Goal: Check status: Check status

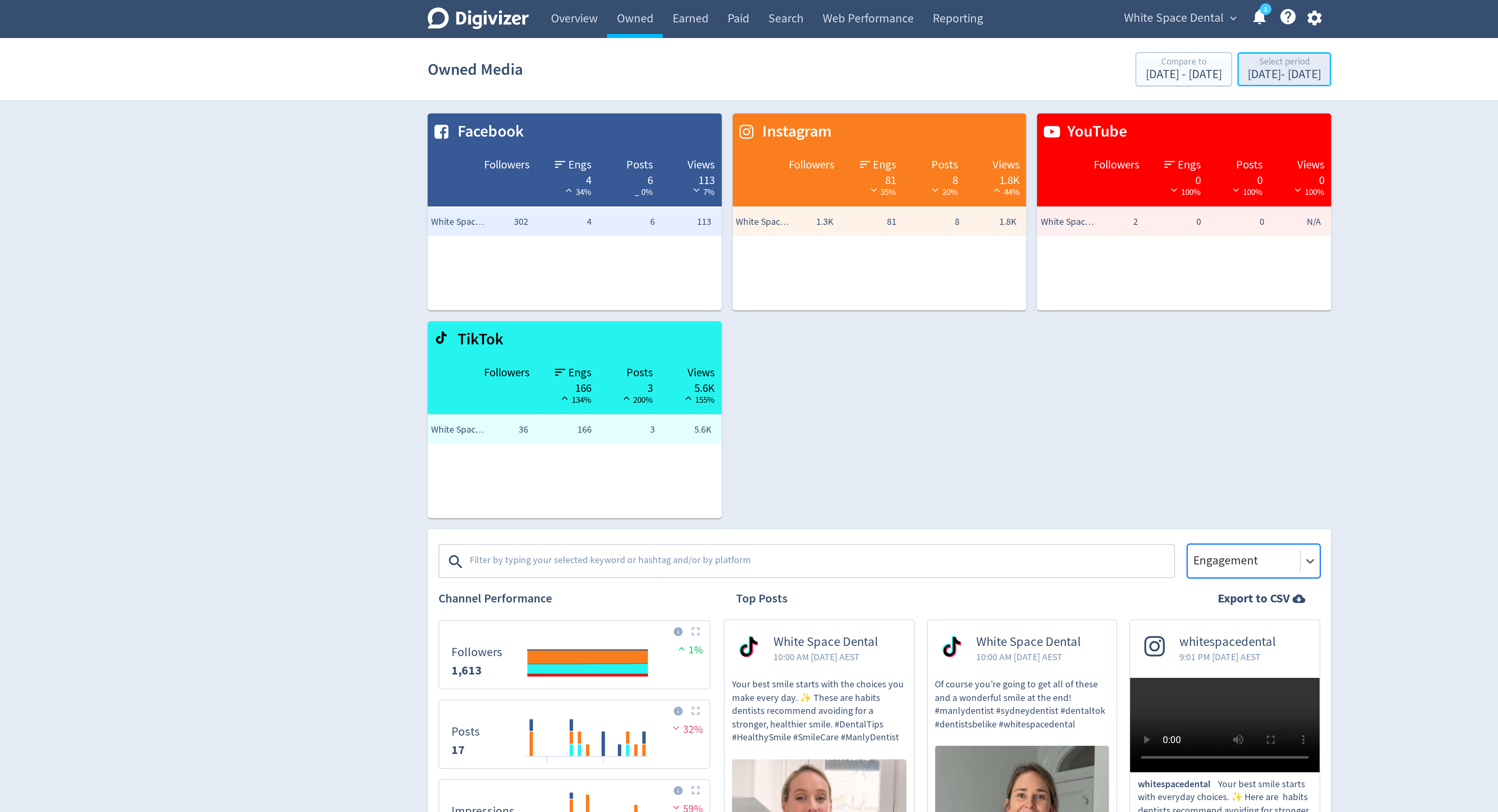
click at [933, 33] on div "Select period" at bounding box center [952, 31] width 37 height 6
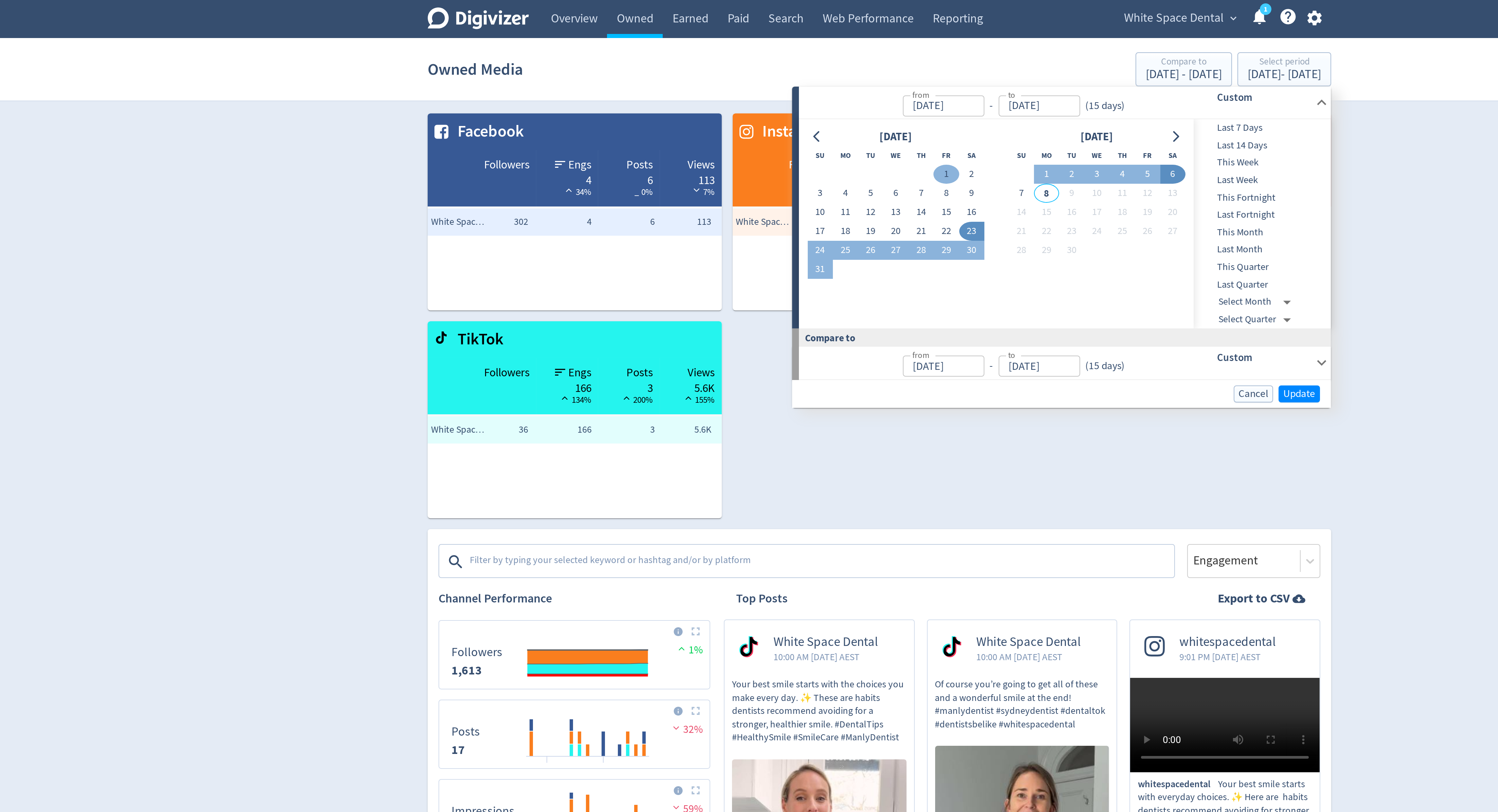
click at [780, 86] on button "1" at bounding box center [783, 87] width 13 height 9
type input "[DATE]"
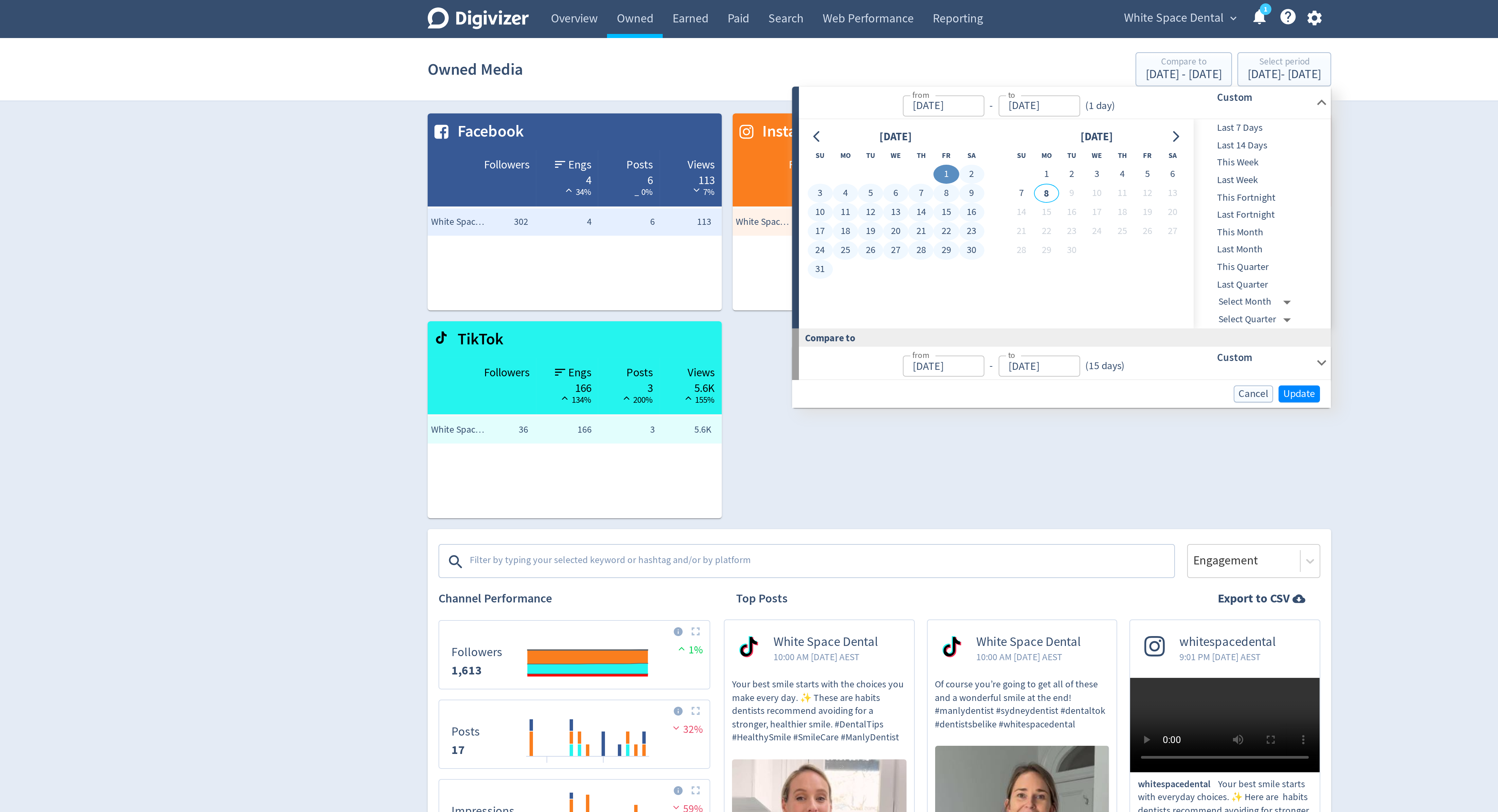
click at [718, 136] on button "31" at bounding box center [719, 135] width 13 height 9
type input "[DATE]"
type input "Jul 01, 2025"
type input "Jul 31, 2025"
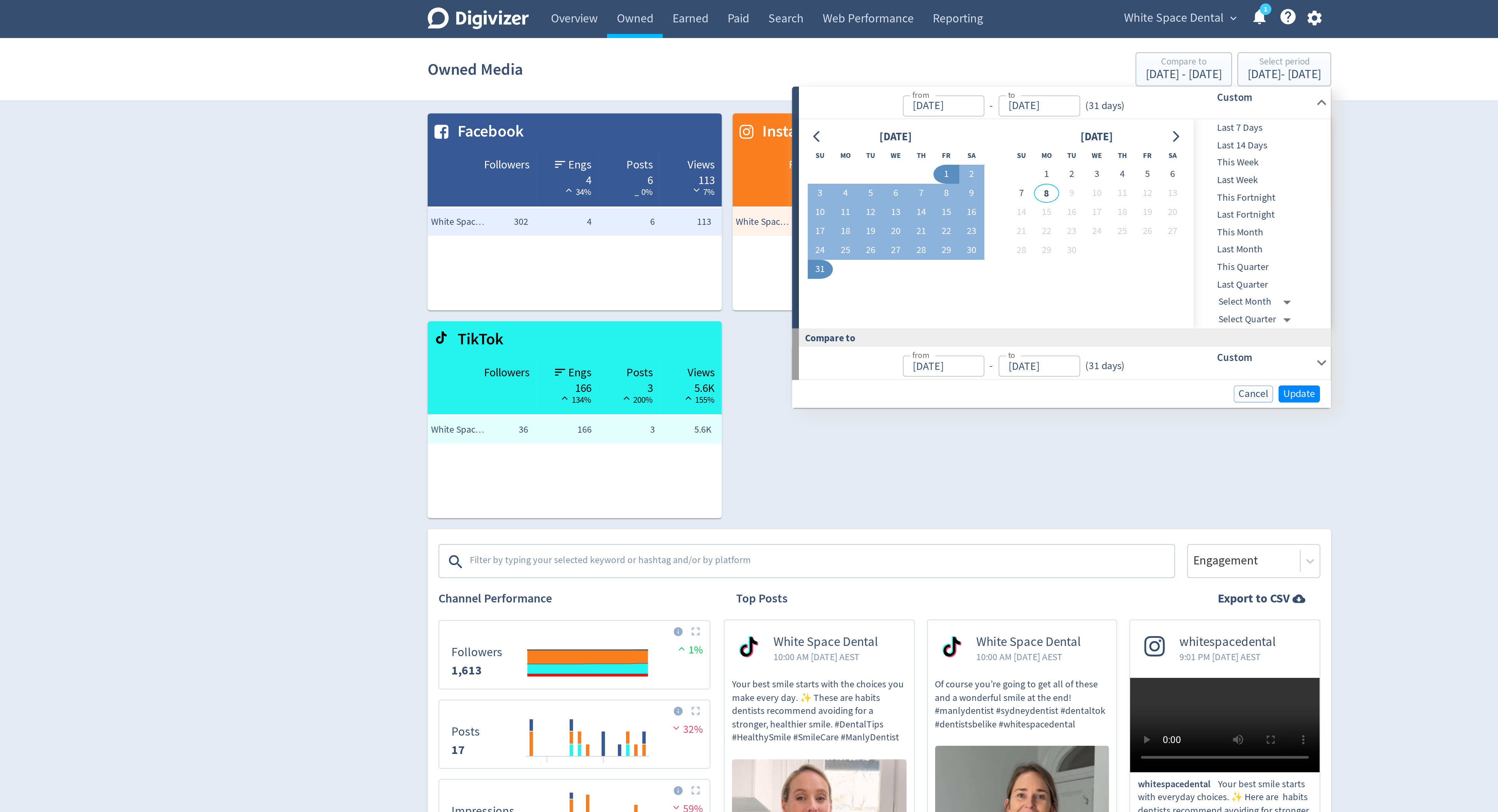
click at [780, 85] on button "1" at bounding box center [783, 87] width 13 height 9
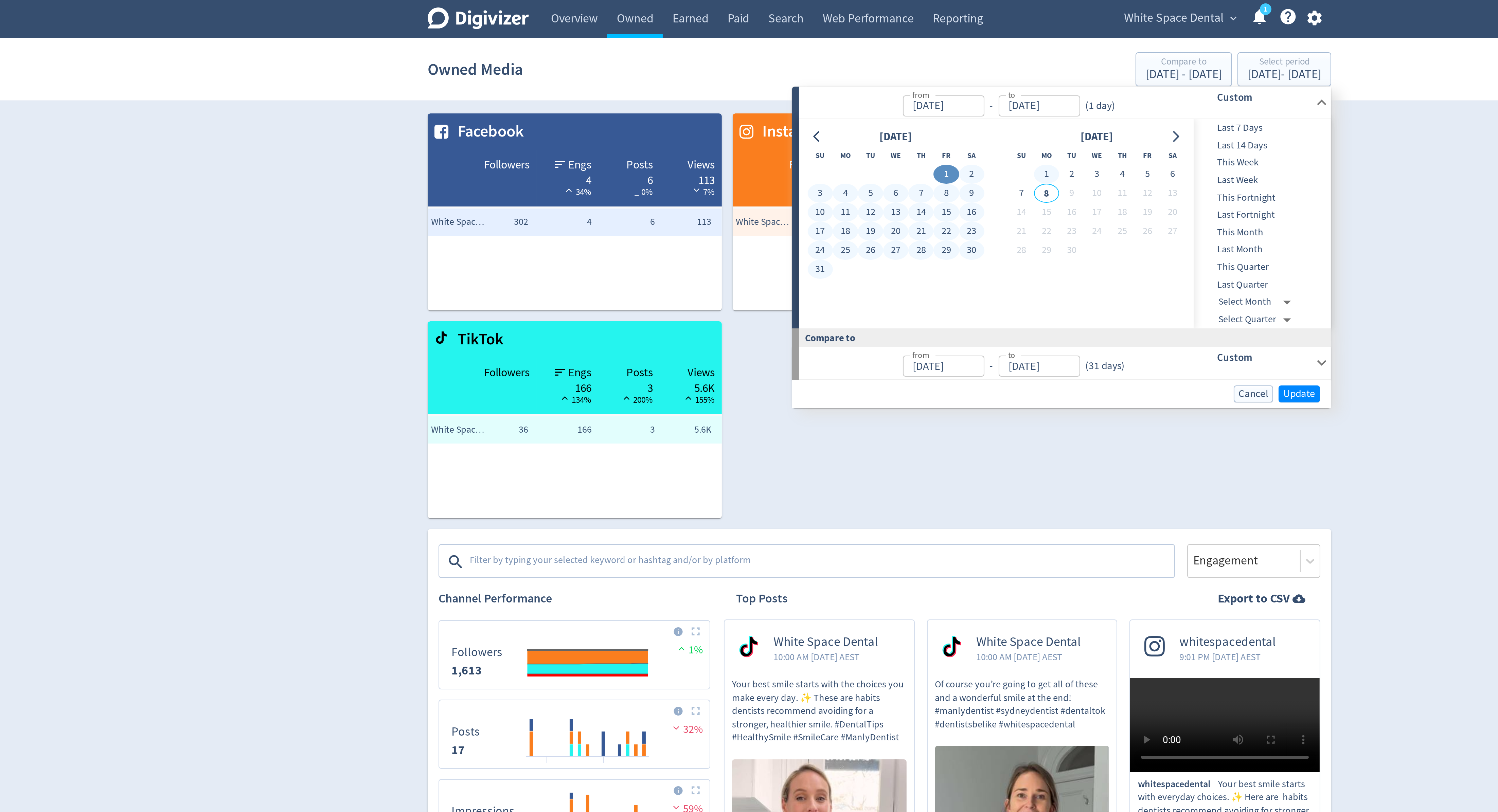
click at [826, 92] on td "7" at bounding box center [820, 96] width 13 height 9
click at [823, 94] on button "7" at bounding box center [820, 96] width 13 height 9
type input "[DATE]"
type input "Jun 24, 2025"
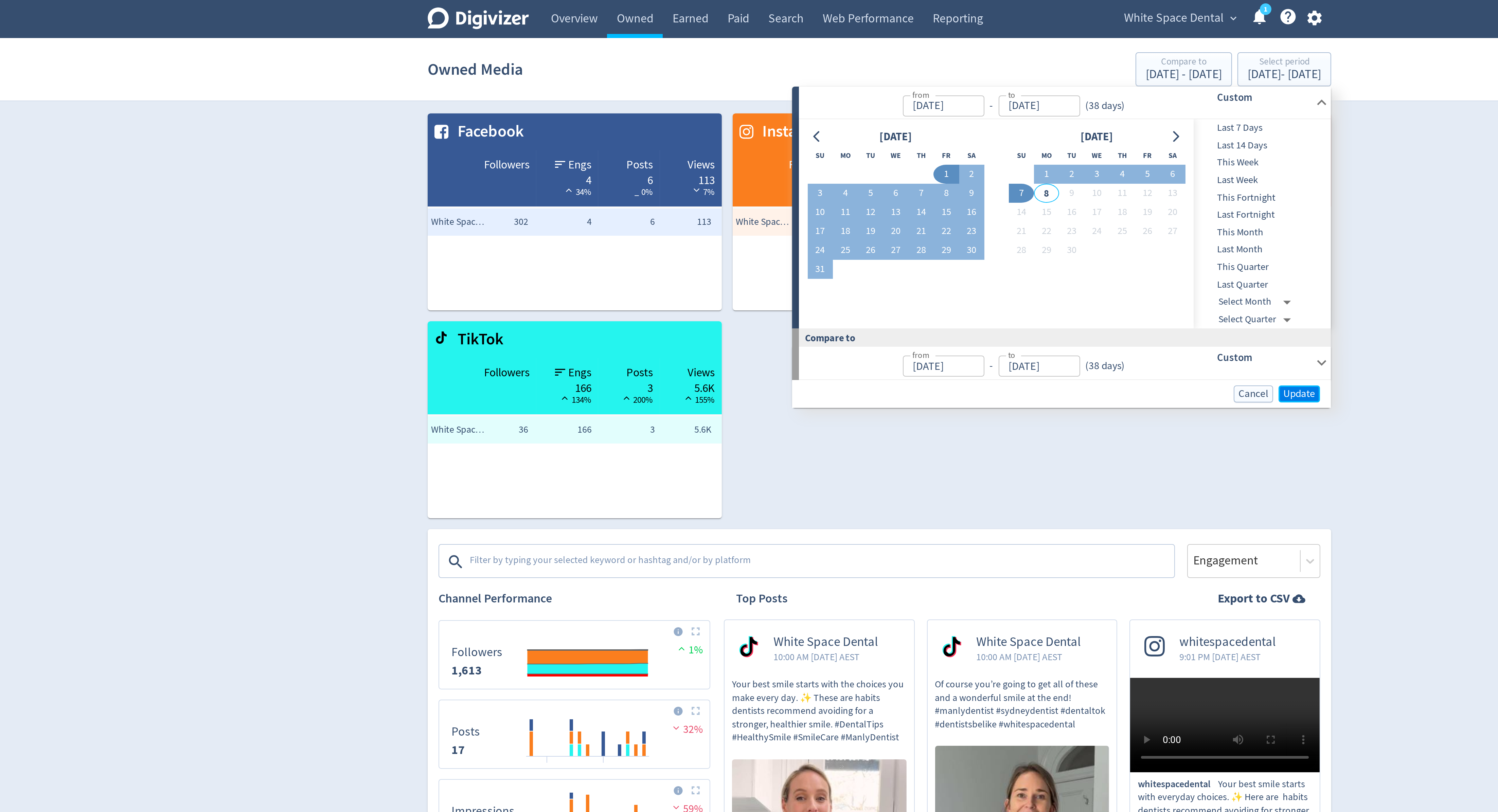
click at [964, 198] on span "Update" at bounding box center [959, 196] width 16 height 5
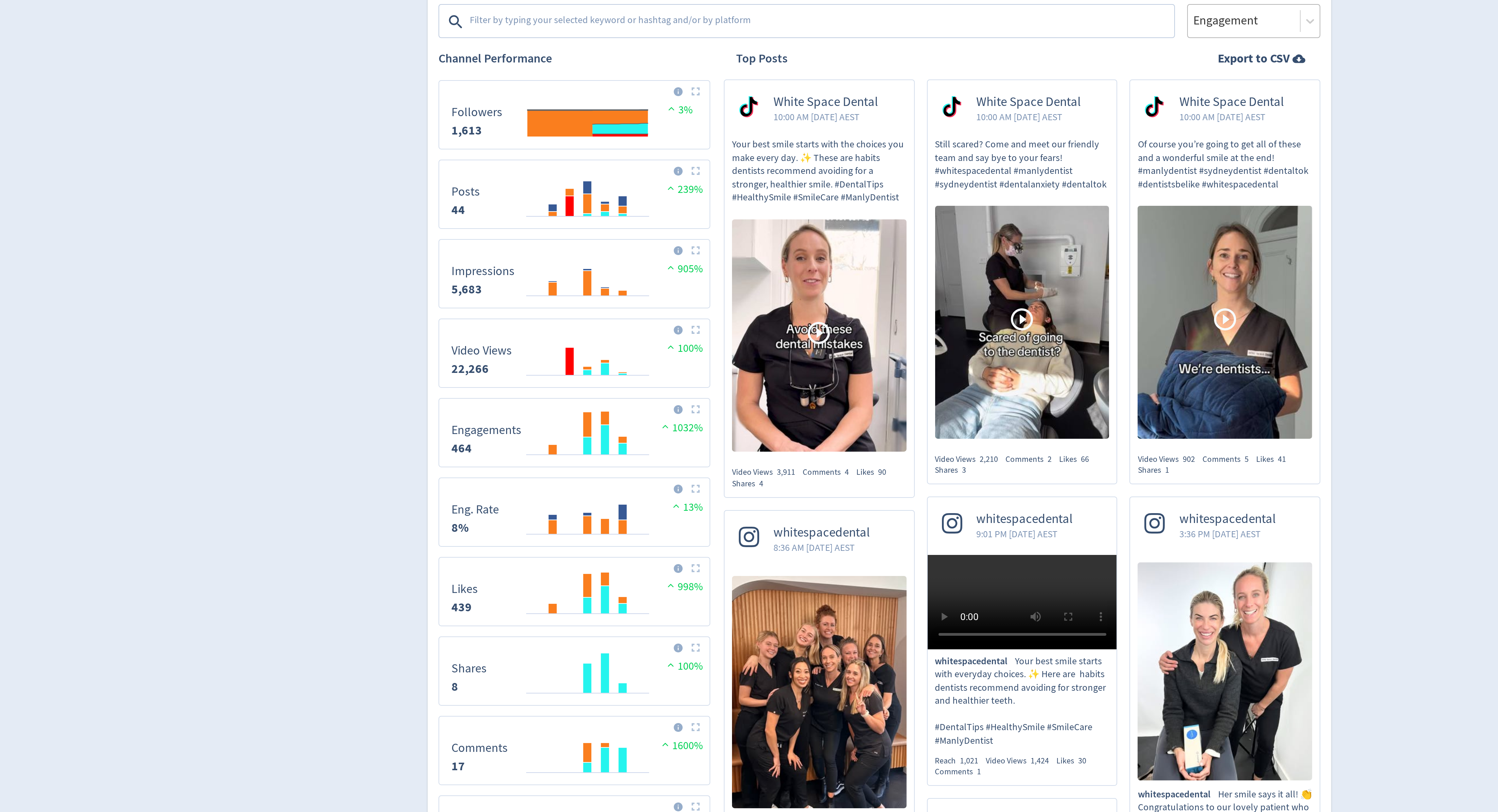
click at [933, 286] on div "Engagement" at bounding box center [936, 281] width 67 height 17
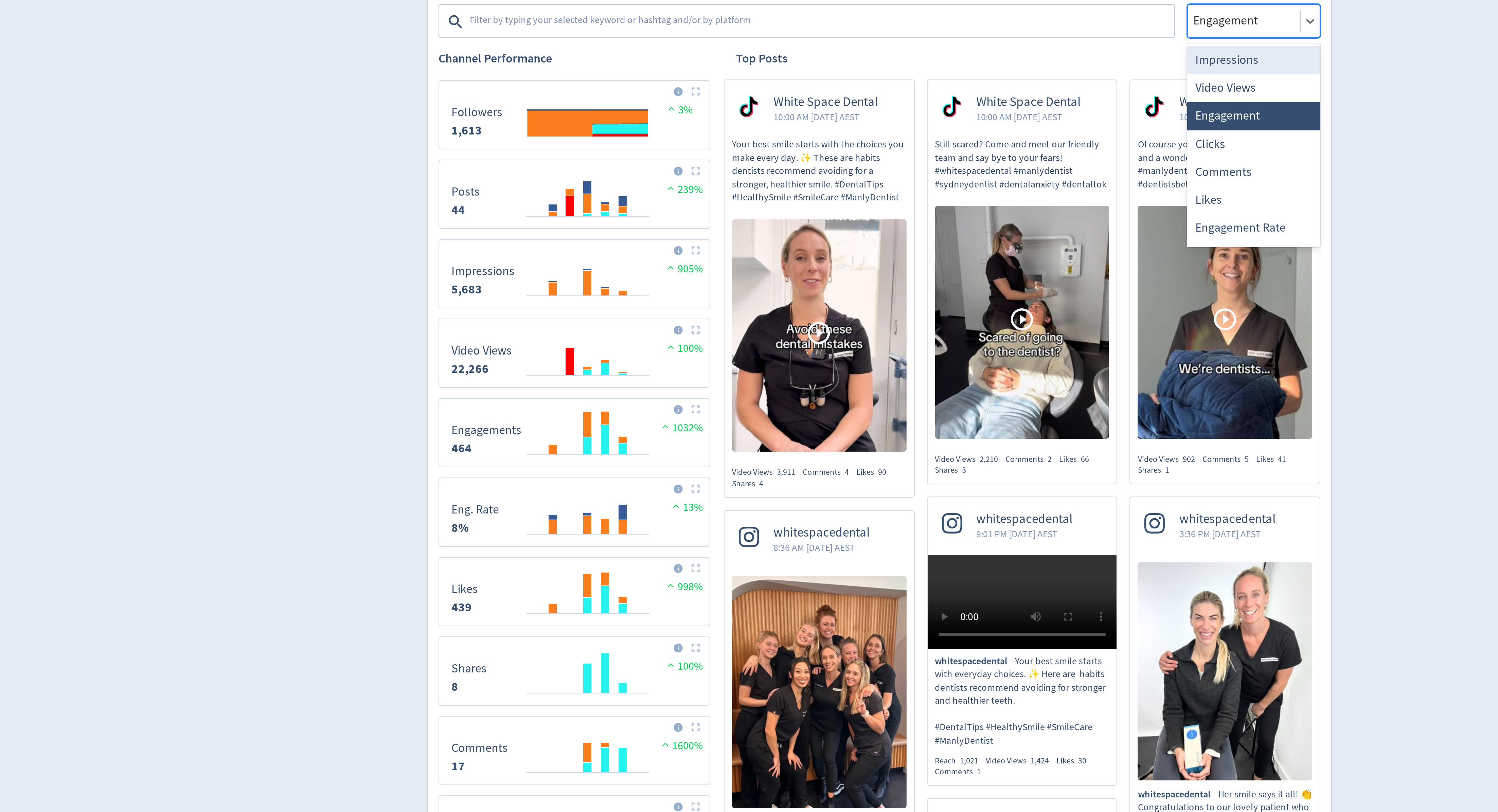
click at [933, 301] on div "Impressions" at bounding box center [936, 300] width 67 height 14
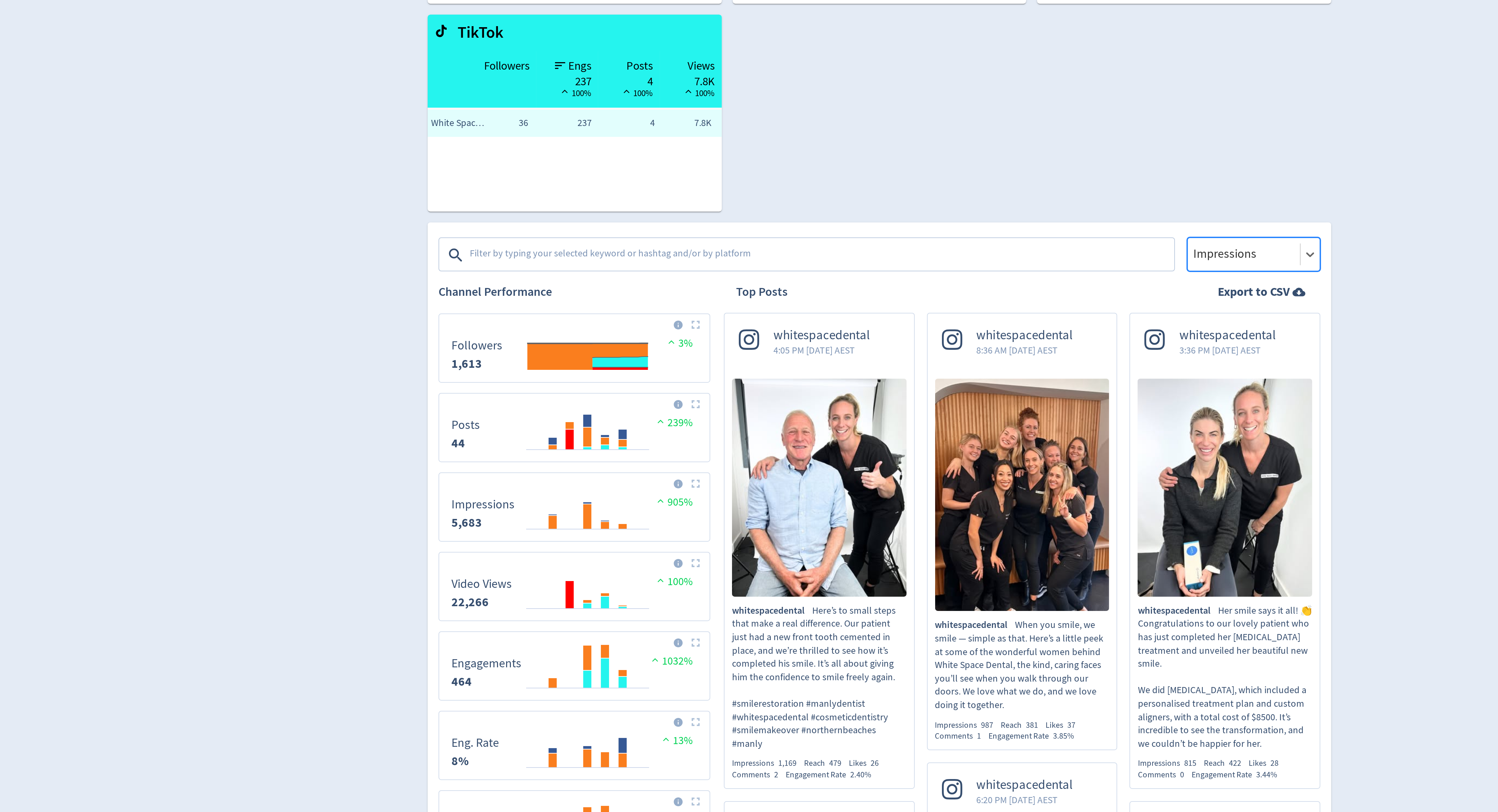
click at [726, 275] on textarea at bounding box center [719, 281] width 352 height 13
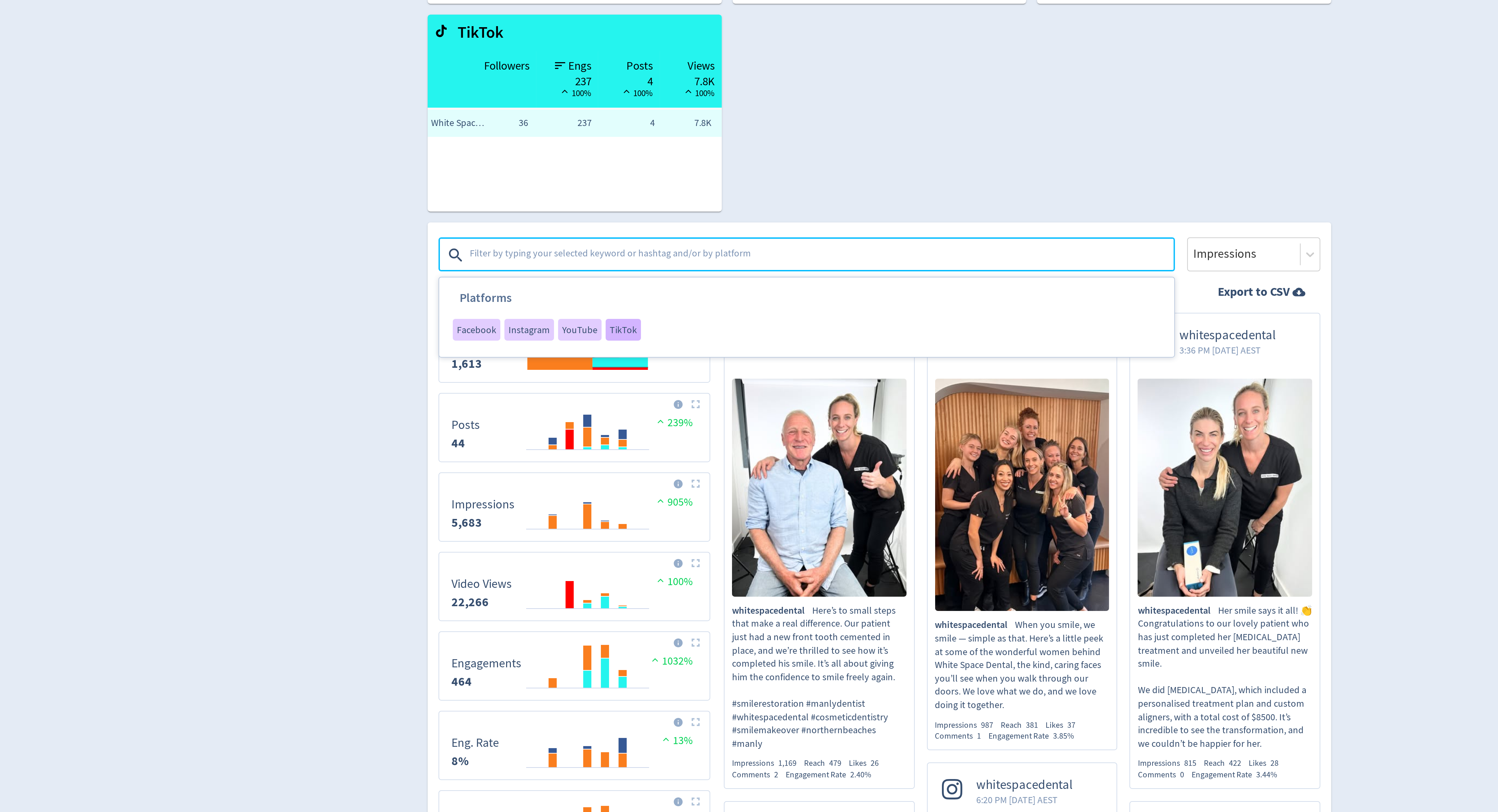
click at [614, 316] on span "TikTok" at bounding box center [621, 318] width 13 height 5
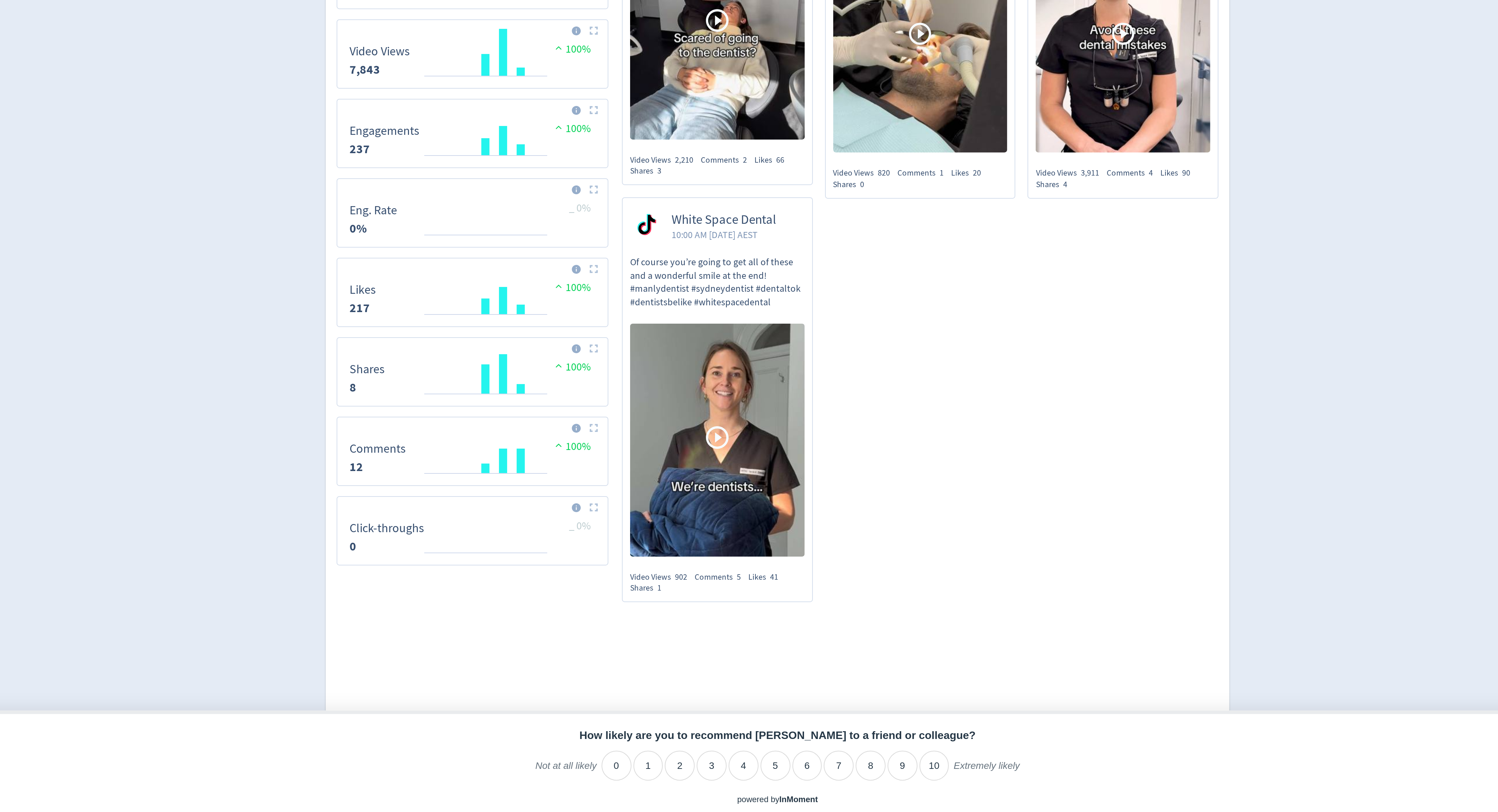
scroll to position [12, 0]
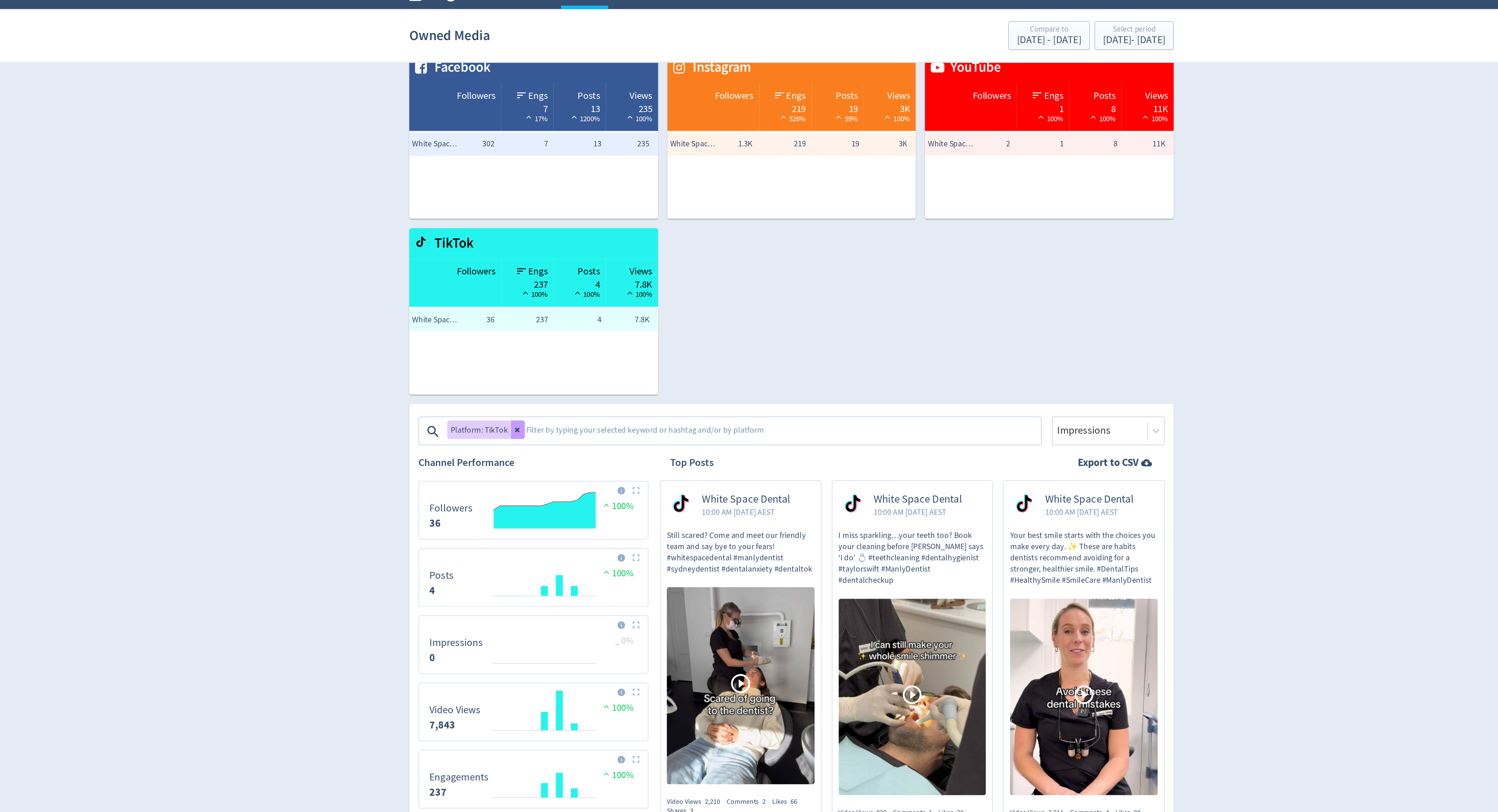
click at [589, 268] on button at bounding box center [587, 267] width 9 height 11
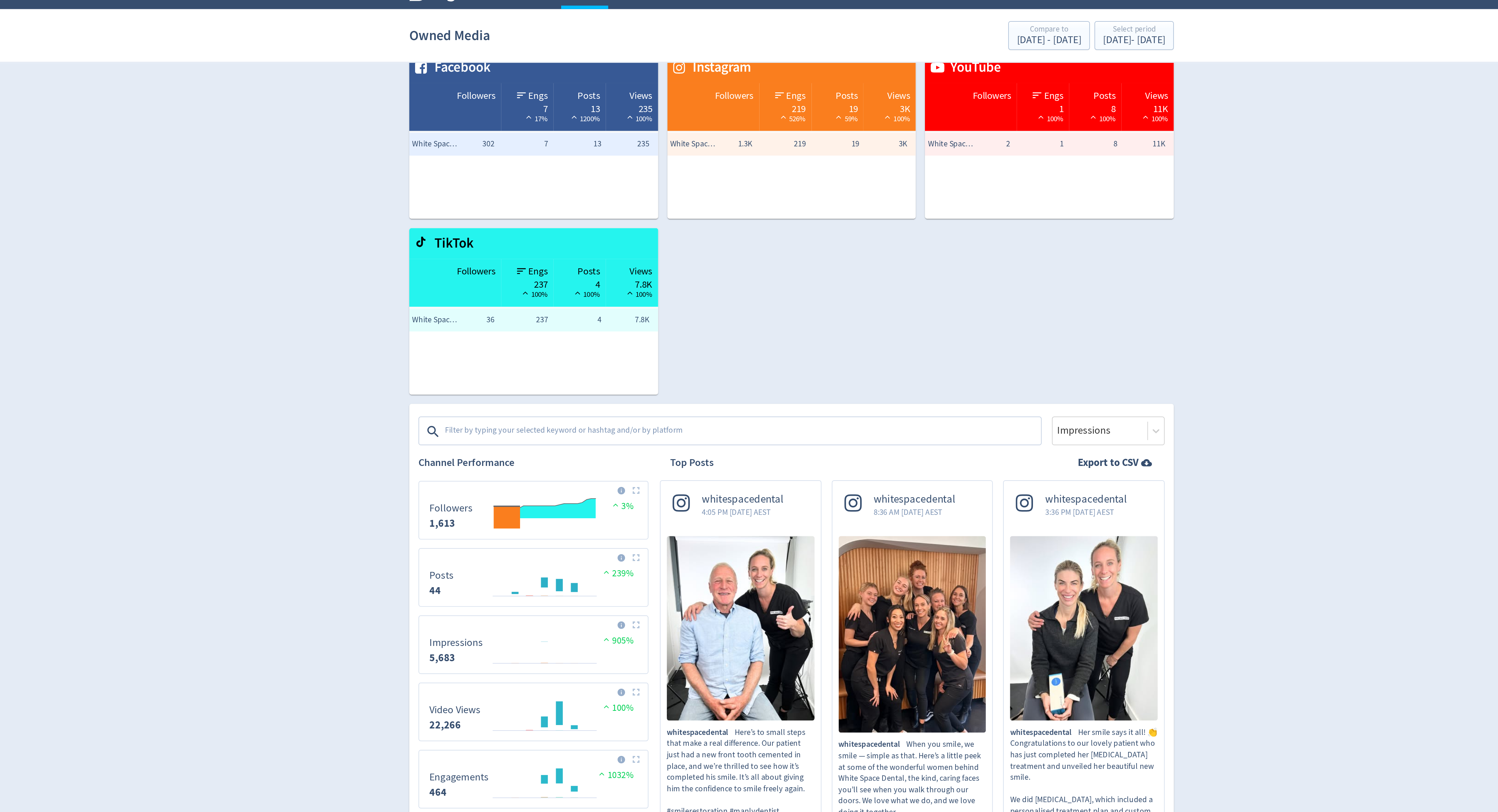
click at [585, 269] on textarea at bounding box center [719, 269] width 352 height 13
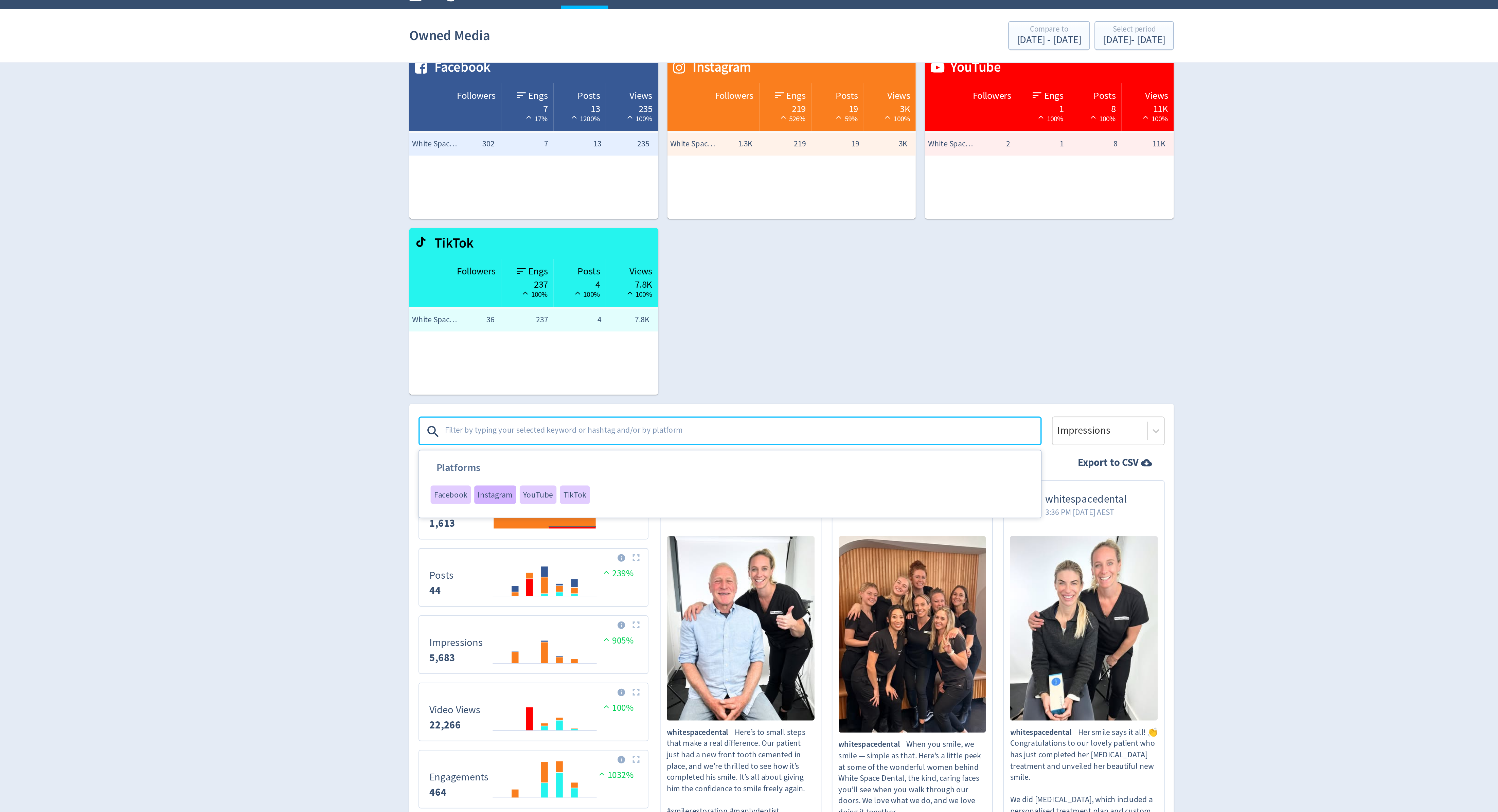
click at [570, 301] on div "Instagram" at bounding box center [574, 305] width 25 height 11
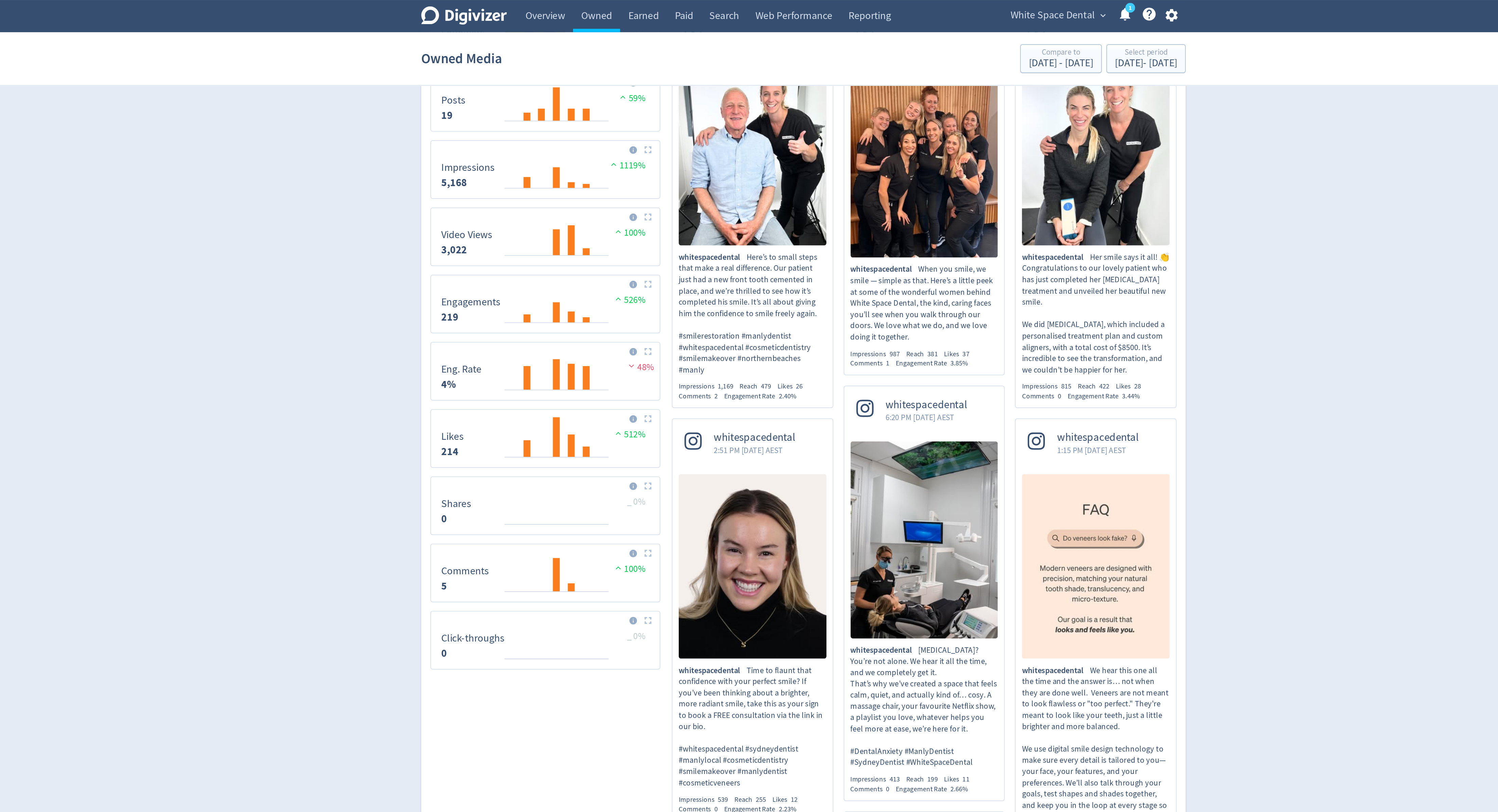
scroll to position [0, 0]
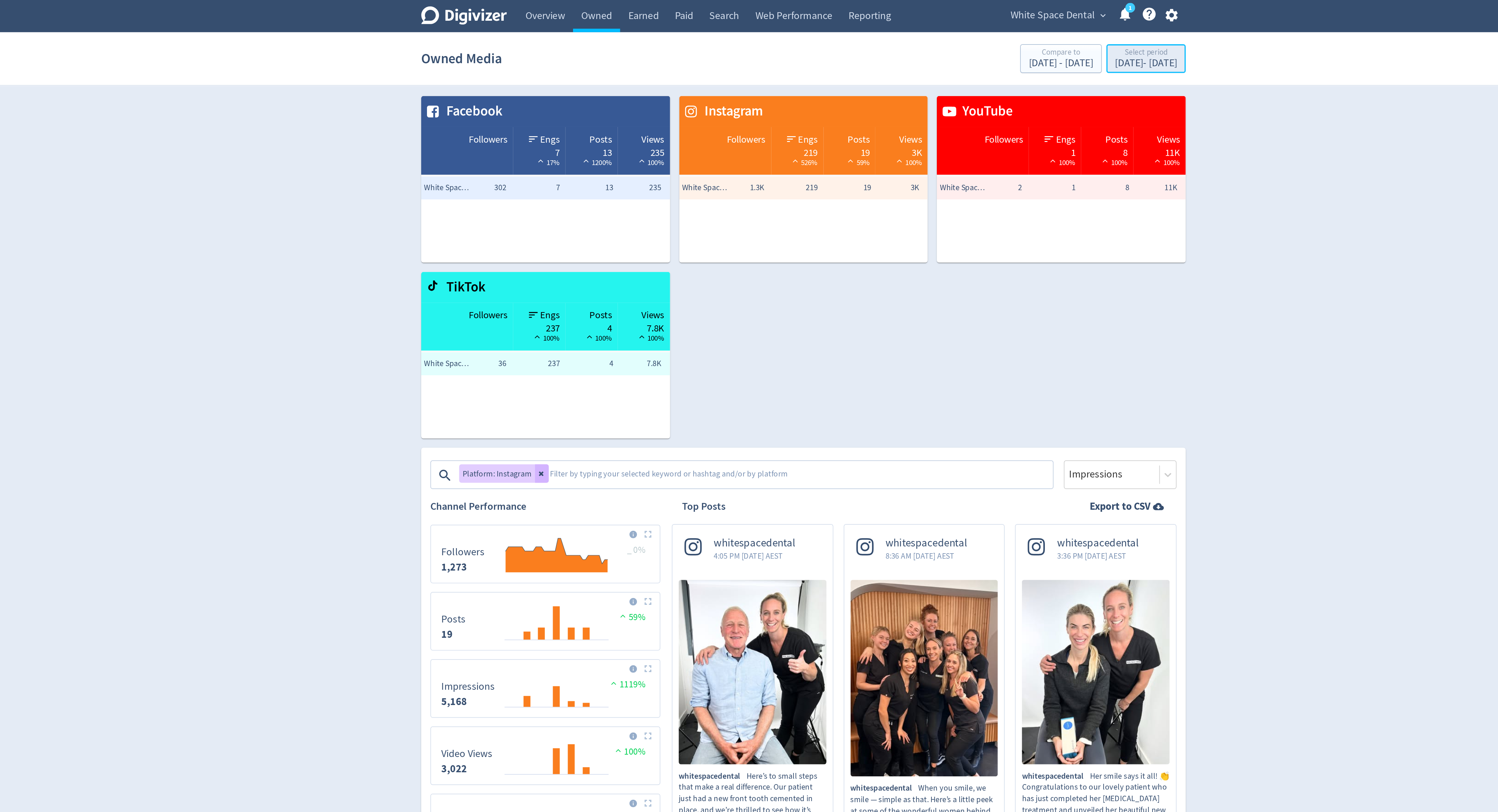
click at [933, 36] on div "Aug 1, 2025 - Sep 7, 2025" at bounding box center [952, 37] width 37 height 6
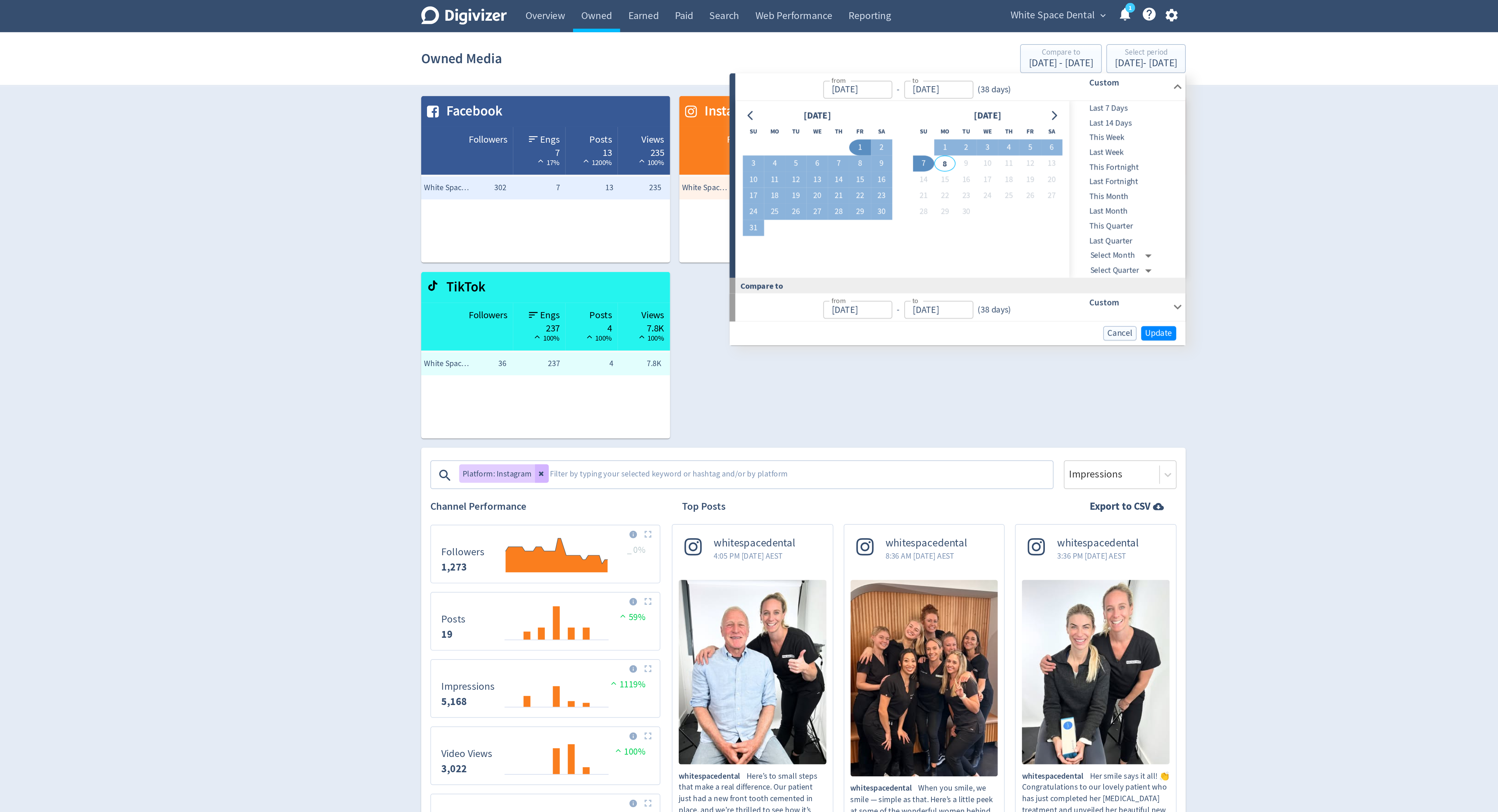
click at [928, 74] on span "Last 14 Days" at bounding box center [940, 72] width 67 height 8
type input "[DATE]"
type input "Aug 11, 2025"
type input "Aug 24, 2025"
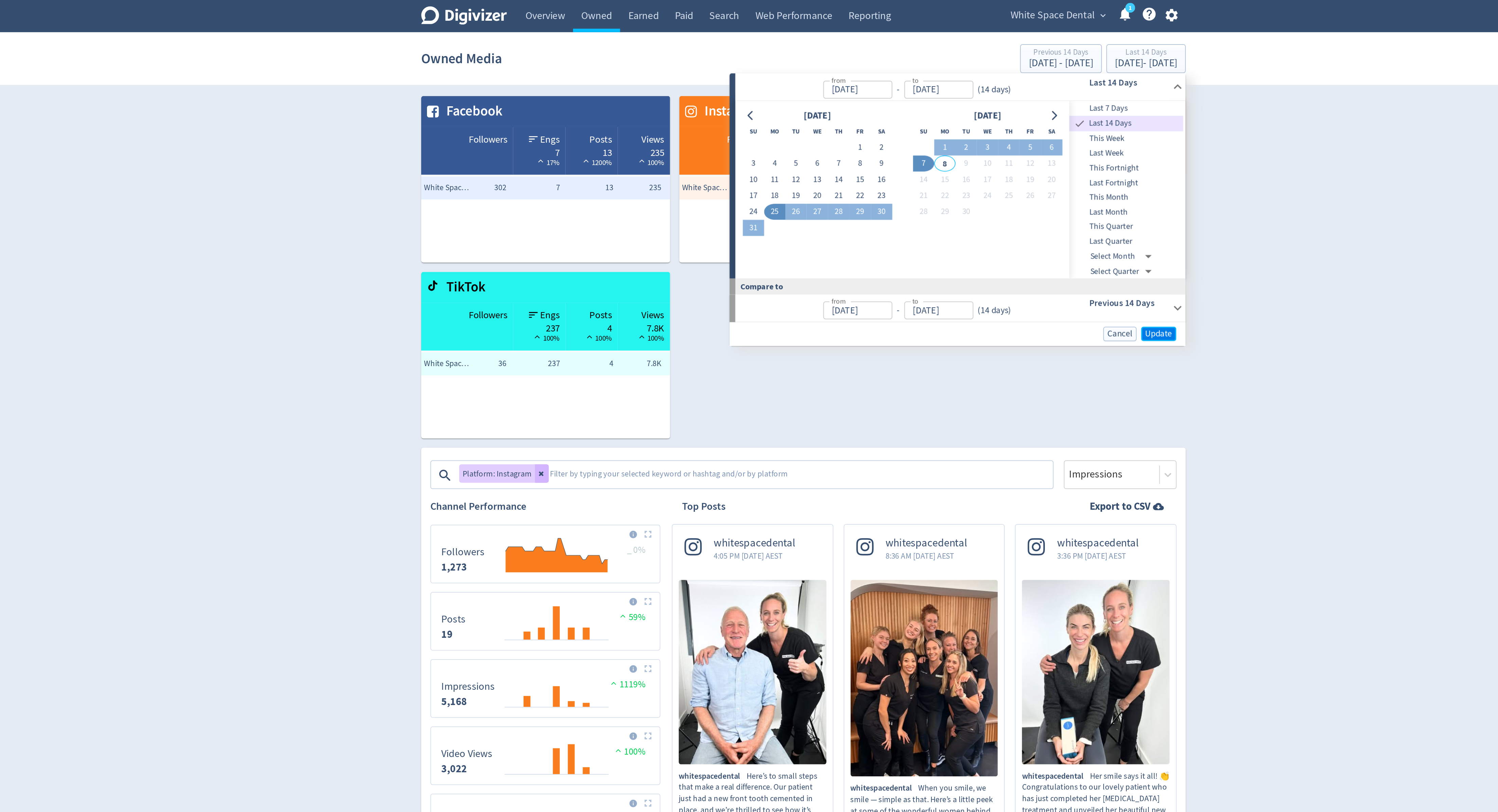
click at [950, 197] on button "Update" at bounding box center [959, 197] width 21 height 9
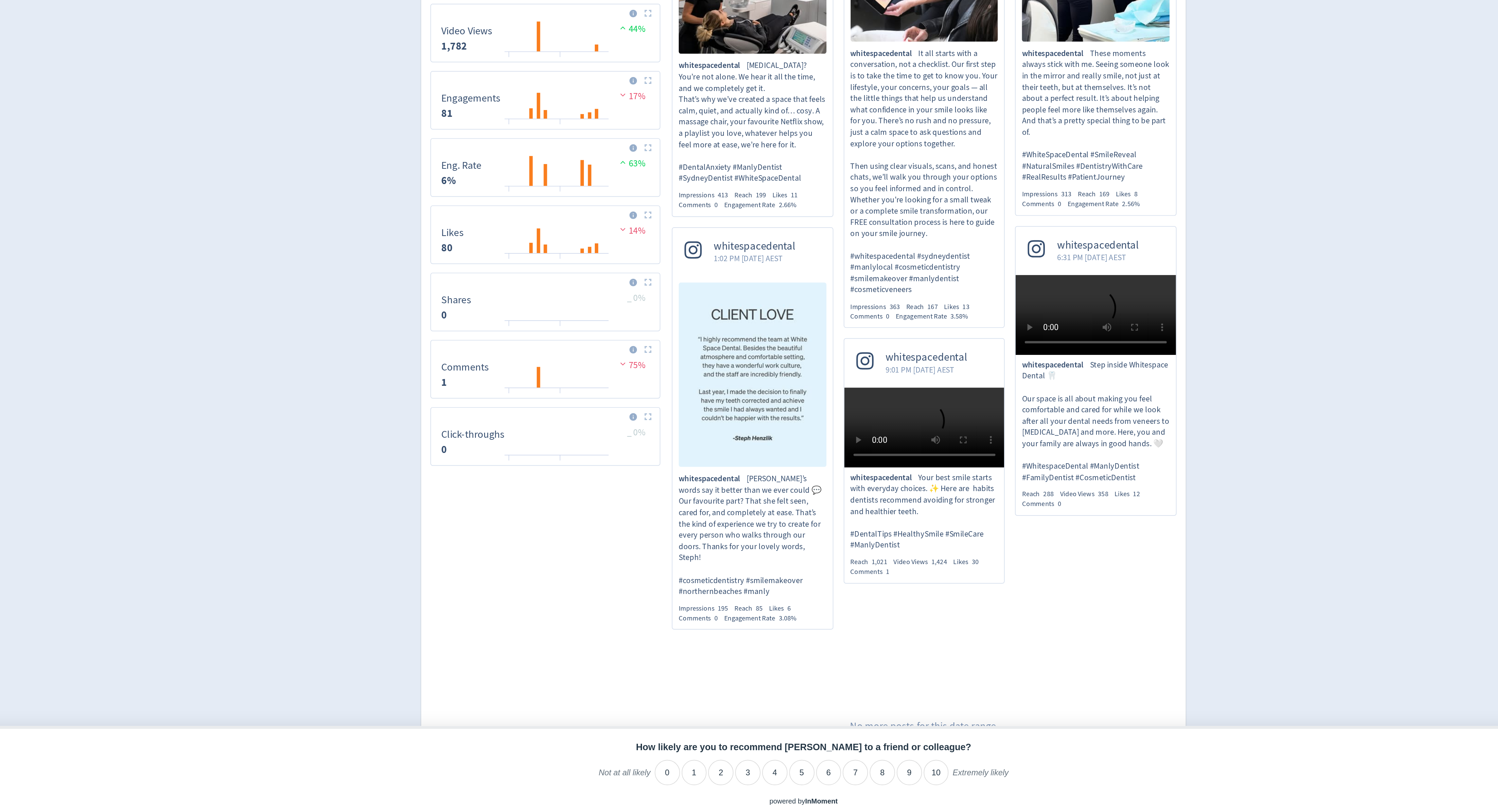
scroll to position [182, 0]
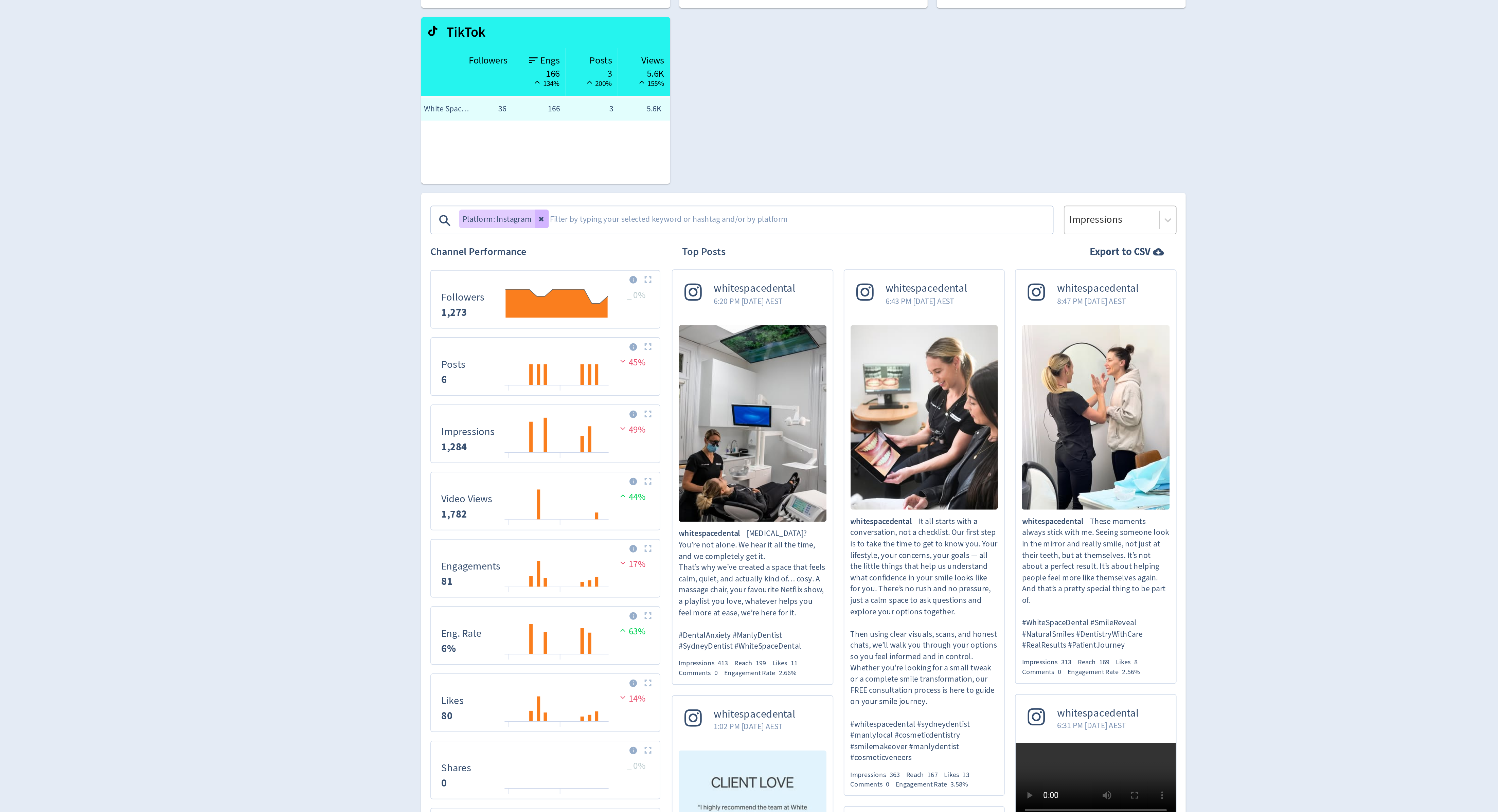
click at [928, 181] on div at bounding box center [931, 186] width 52 height 10
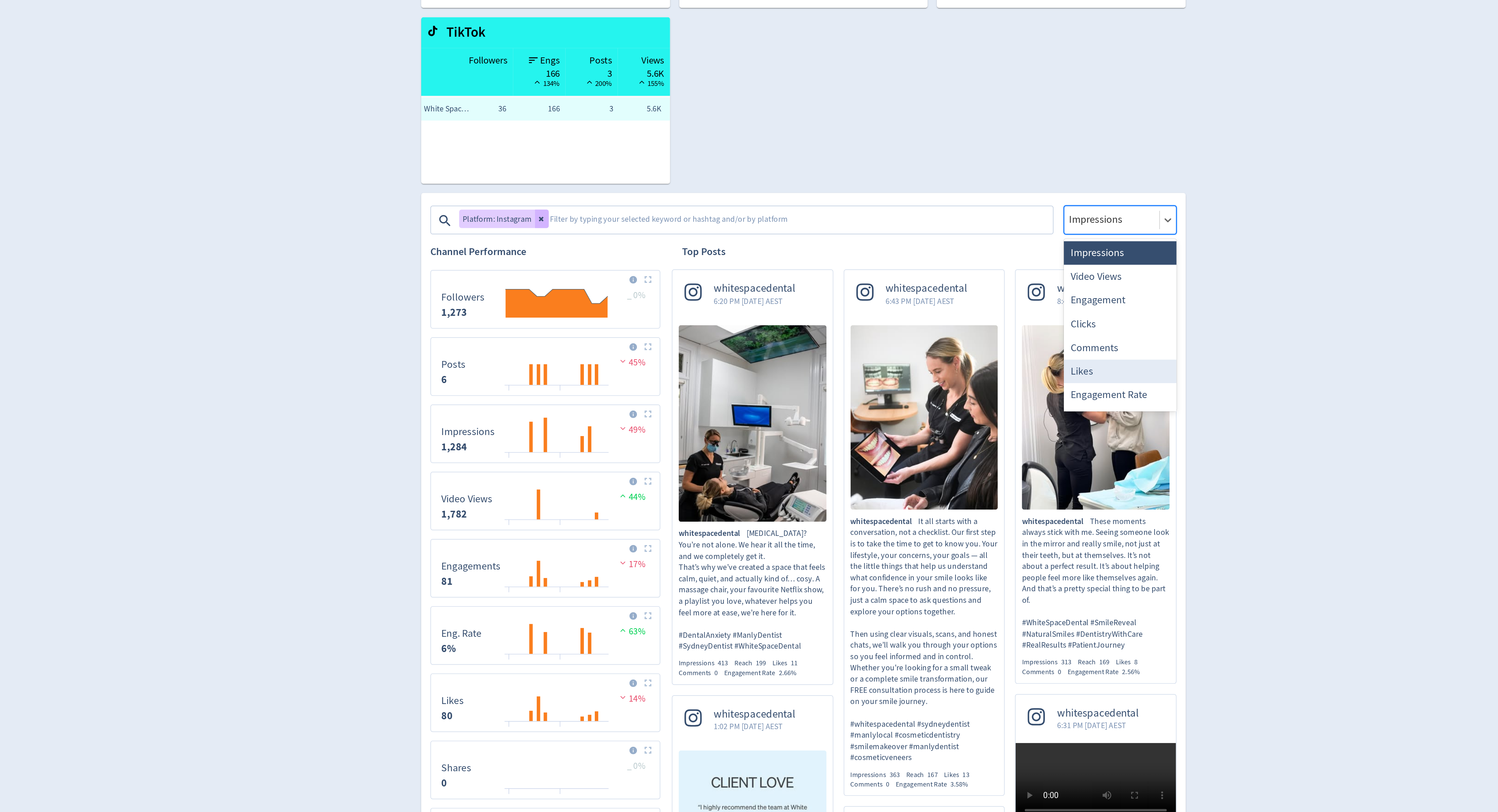
click at [992, 207] on div "Digivizer Logo Mark Digivizer Logo Overview Owned Earned Paid Search Web Perfor…" at bounding box center [749, 359] width 1498 height 908
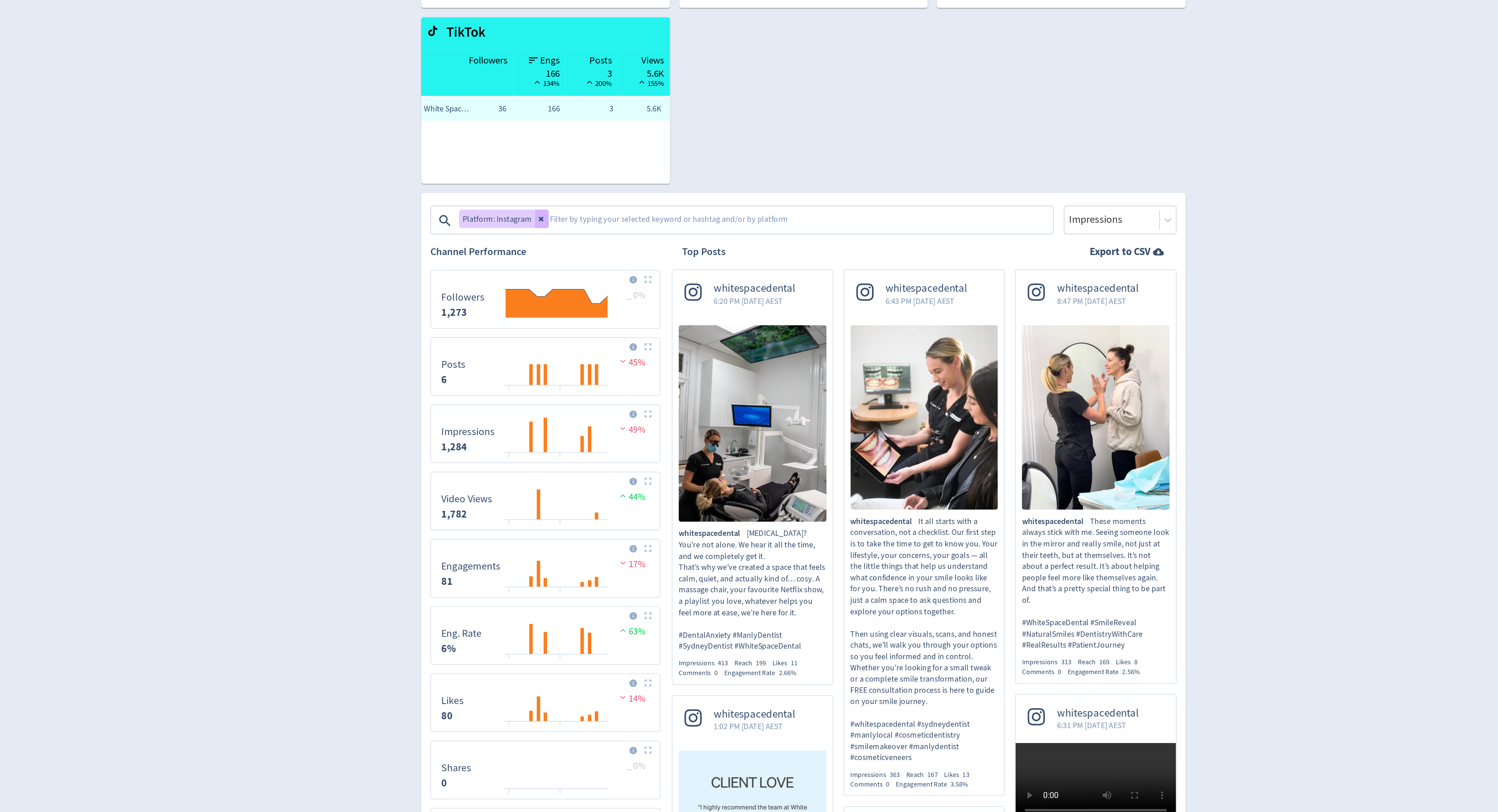
scroll to position [0, 0]
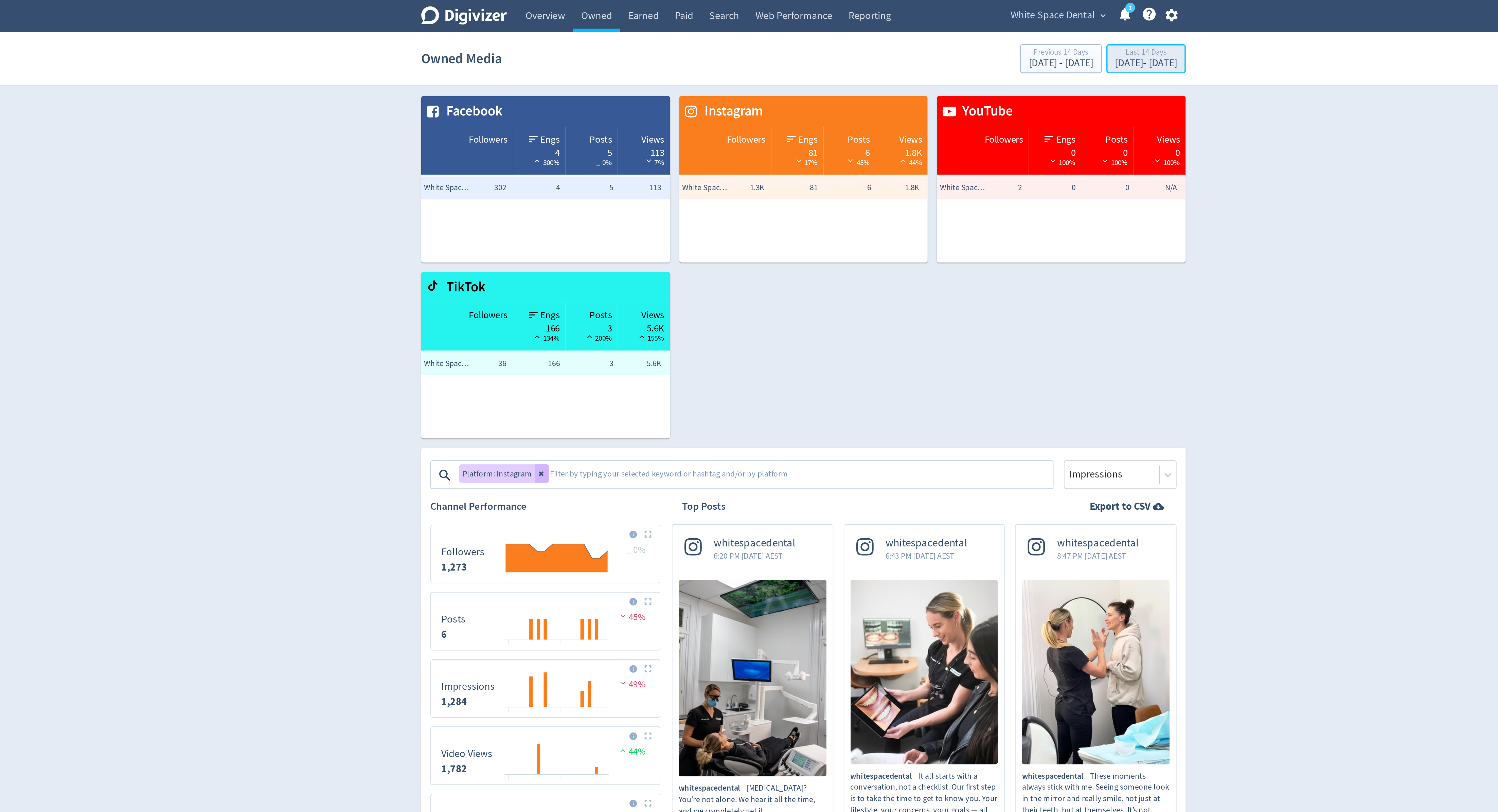
click at [949, 36] on div "Aug 25, 2025 - Sep 7, 2025" at bounding box center [952, 37] width 37 height 6
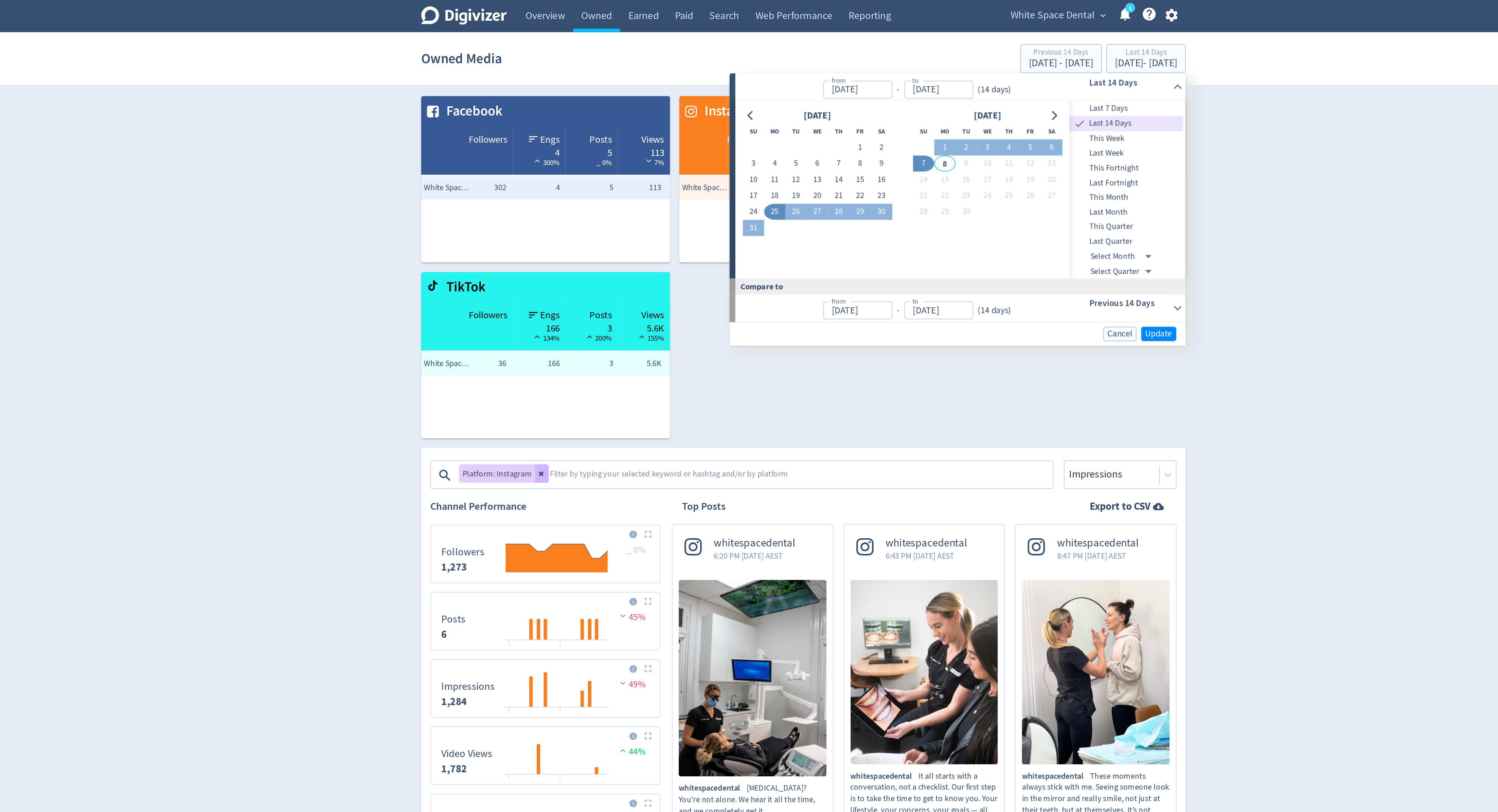
click at [925, 122] on span "Last Month" at bounding box center [940, 125] width 67 height 8
type input "Aug 01, 2025"
type input "[DATE]"
type input "Jul 01, 2025"
type input "Jul 31, 2025"
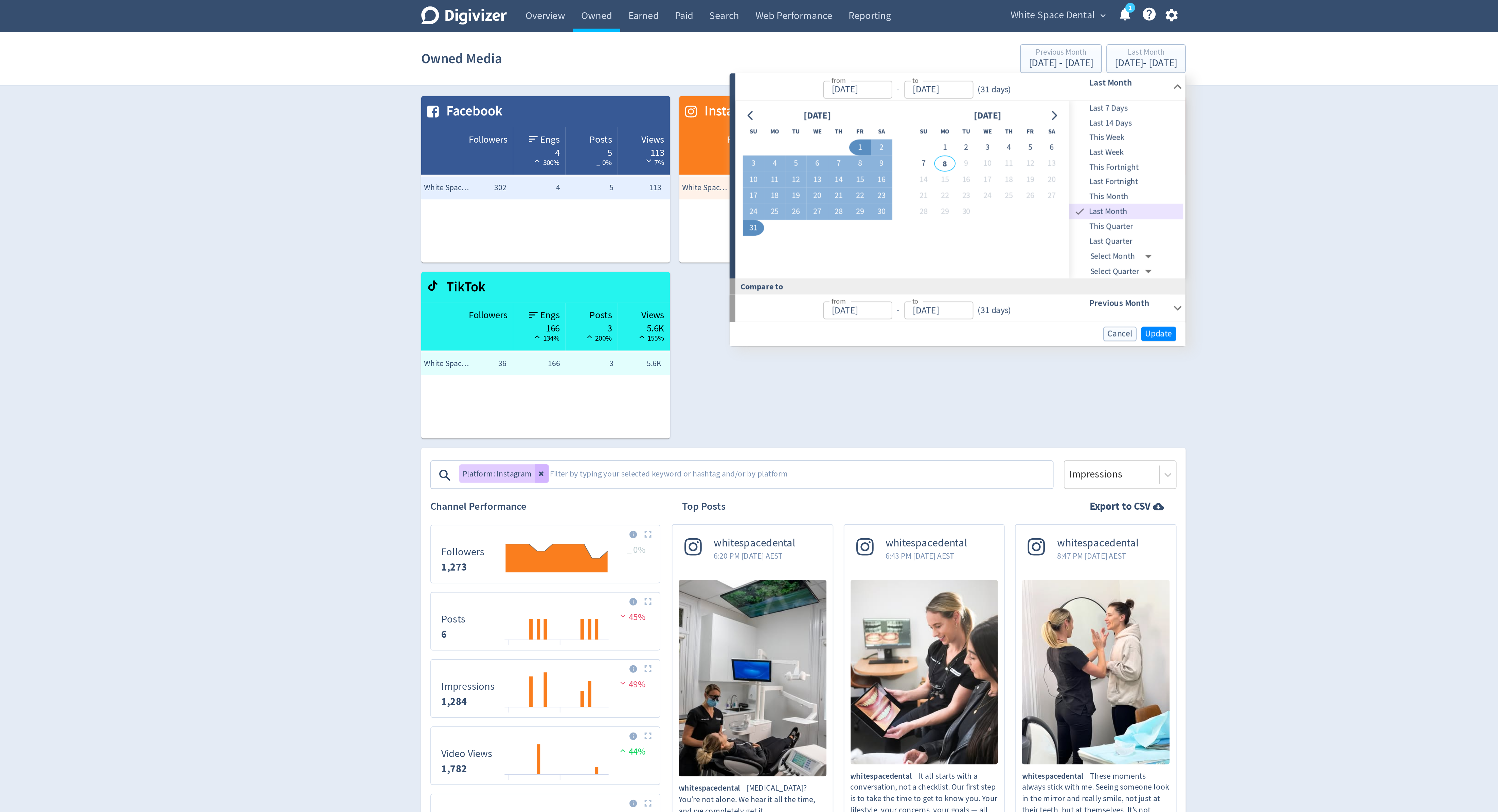
click at [932, 115] on span "This Month" at bounding box center [940, 116] width 67 height 8
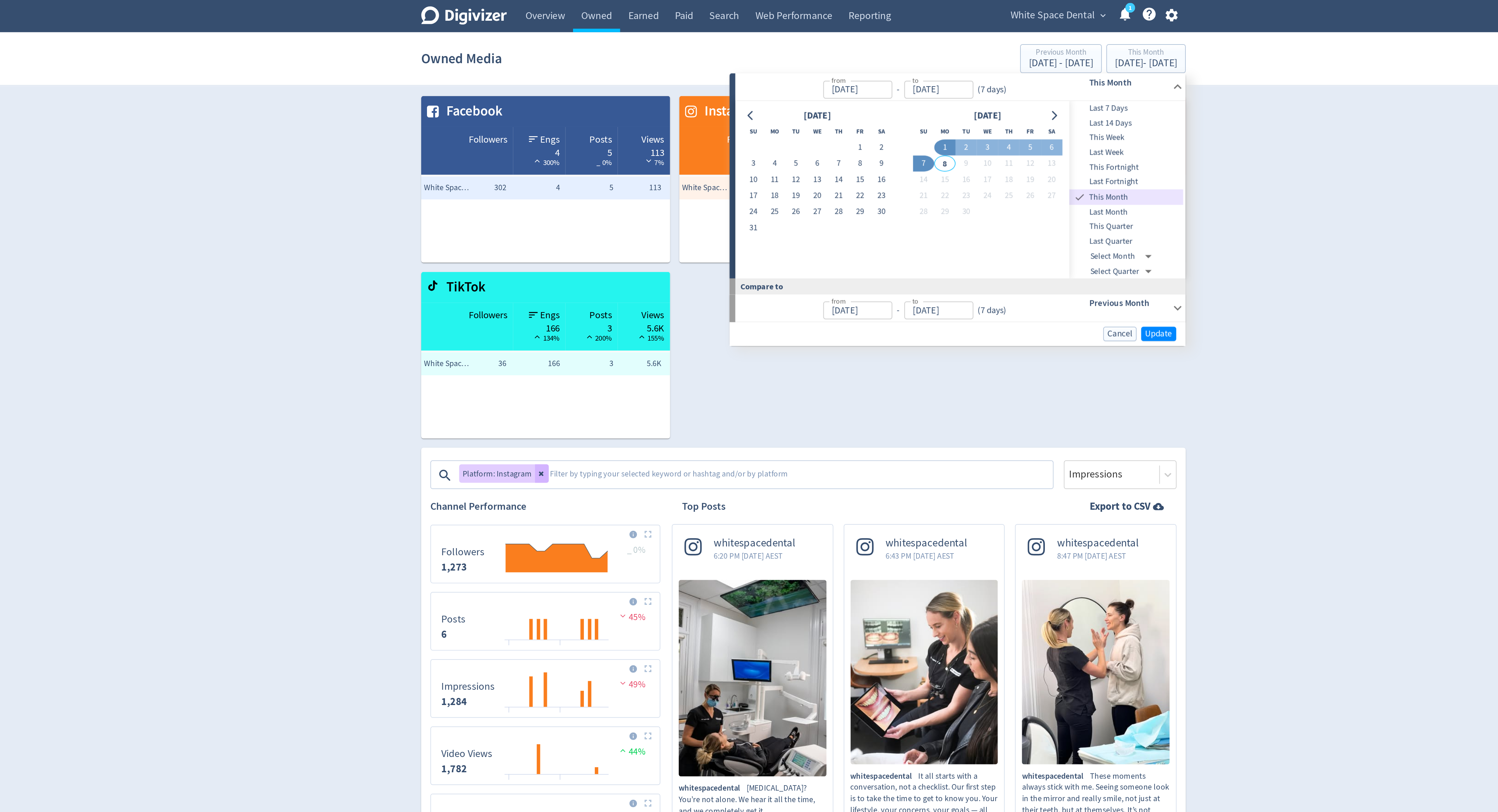
type input "[DATE]"
type input "Aug 01, 2025"
type input "Aug 07, 2025"
click at [937, 124] on span "Last Month" at bounding box center [940, 125] width 67 height 8
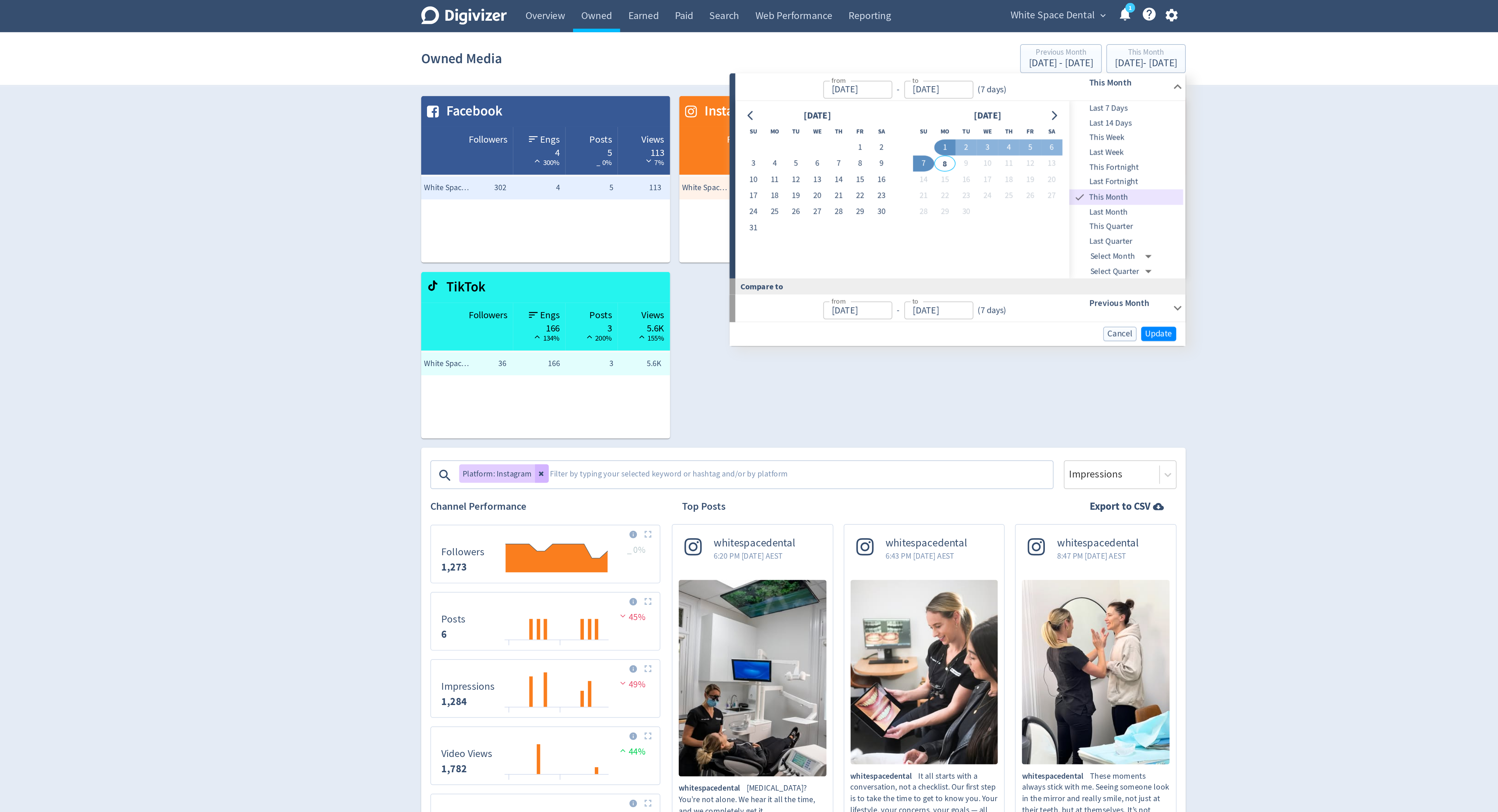
type input "Aug 01, 2025"
type input "[DATE]"
type input "Jul 01, 2025"
type input "Jul 31, 2025"
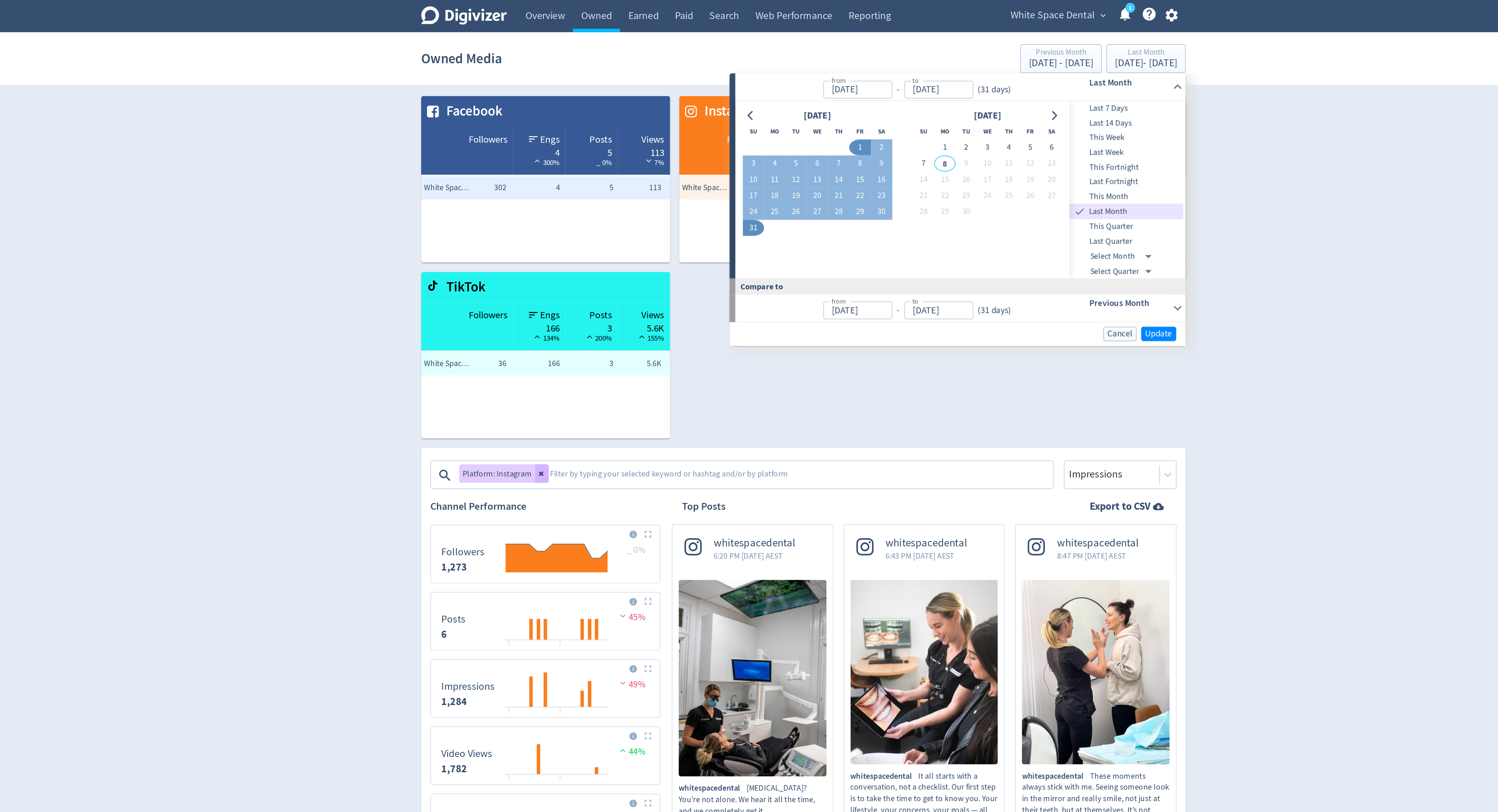
click at [935, 135] on span "This Quarter" at bounding box center [940, 134] width 67 height 8
type input "Jul 01, 2025"
type input "[DATE]"
type input "Apr 01, 2025"
type input "Jun 30, 2025"
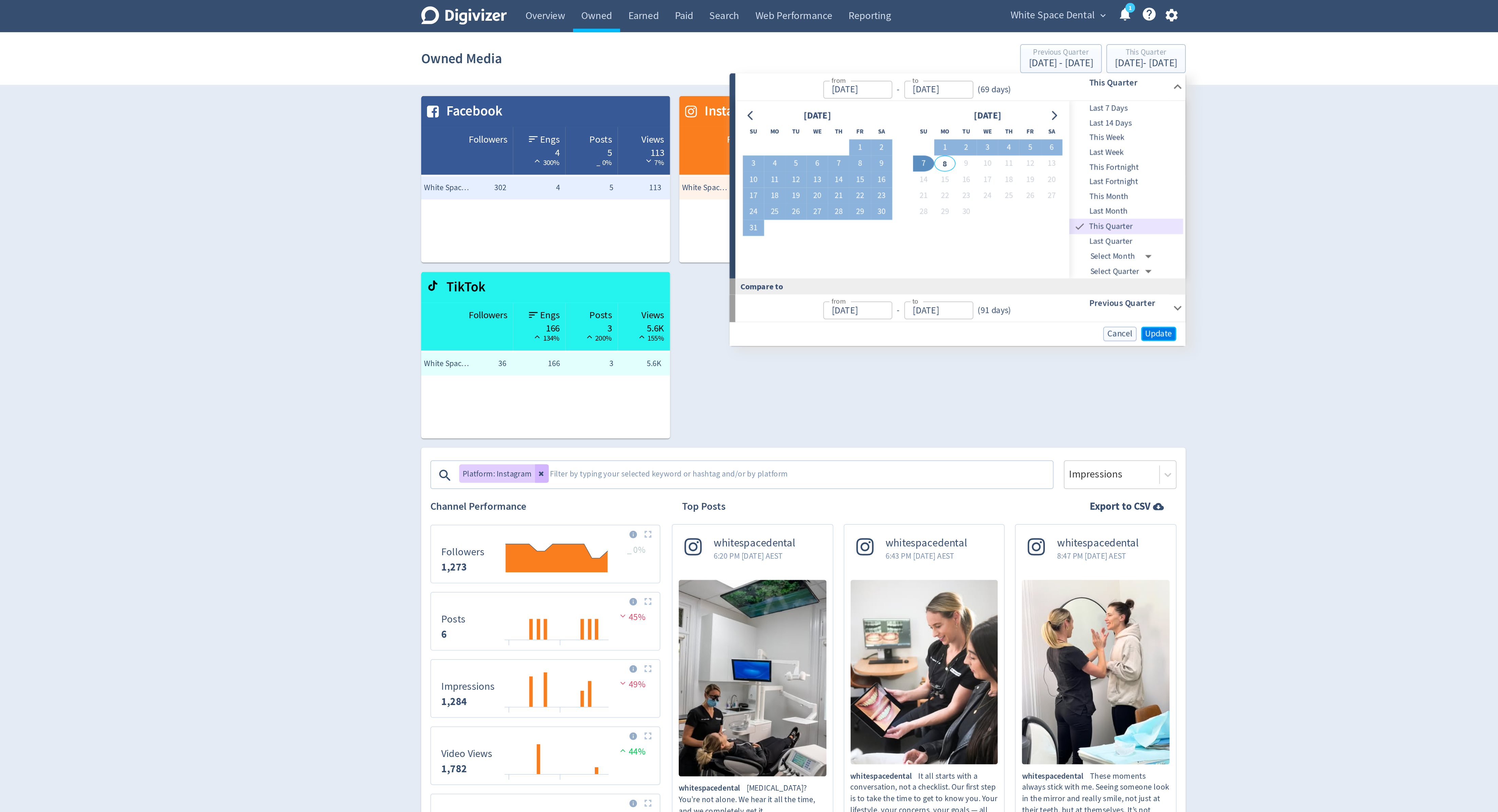
click at [953, 196] on span "Update" at bounding box center [959, 197] width 16 height 5
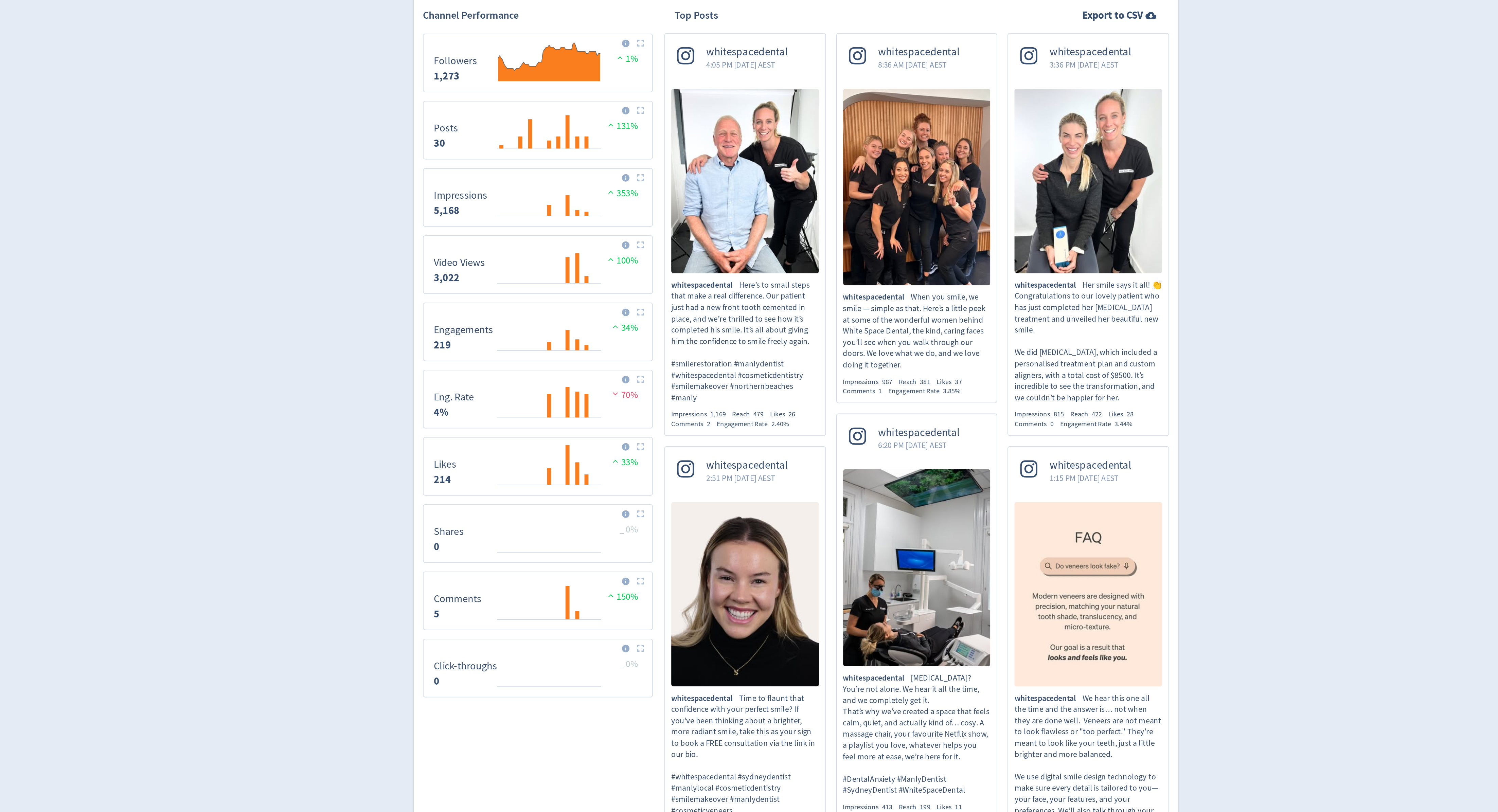
scroll to position [154, 0]
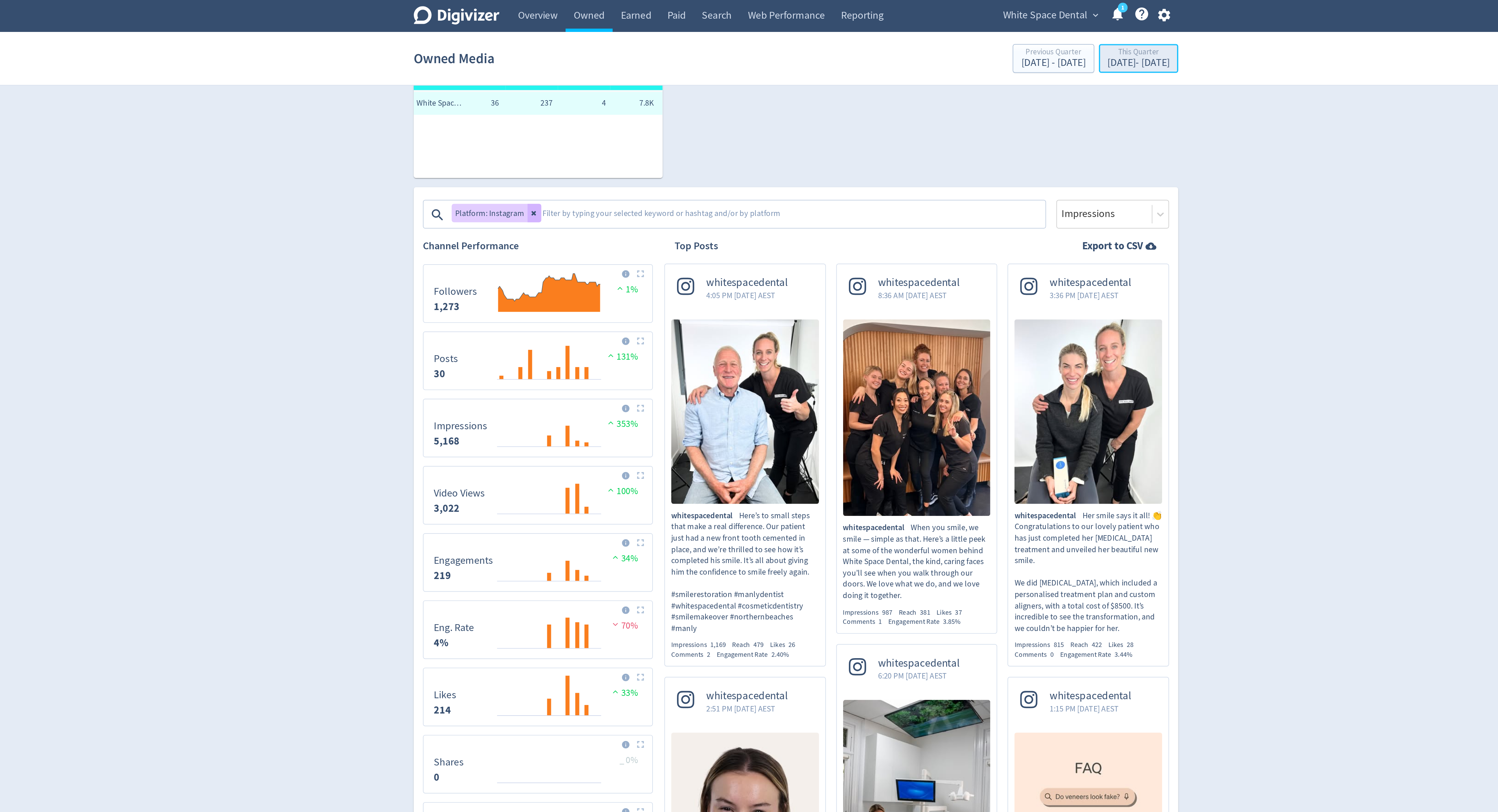
click at [953, 33] on div "This Quarter" at bounding box center [952, 31] width 37 height 6
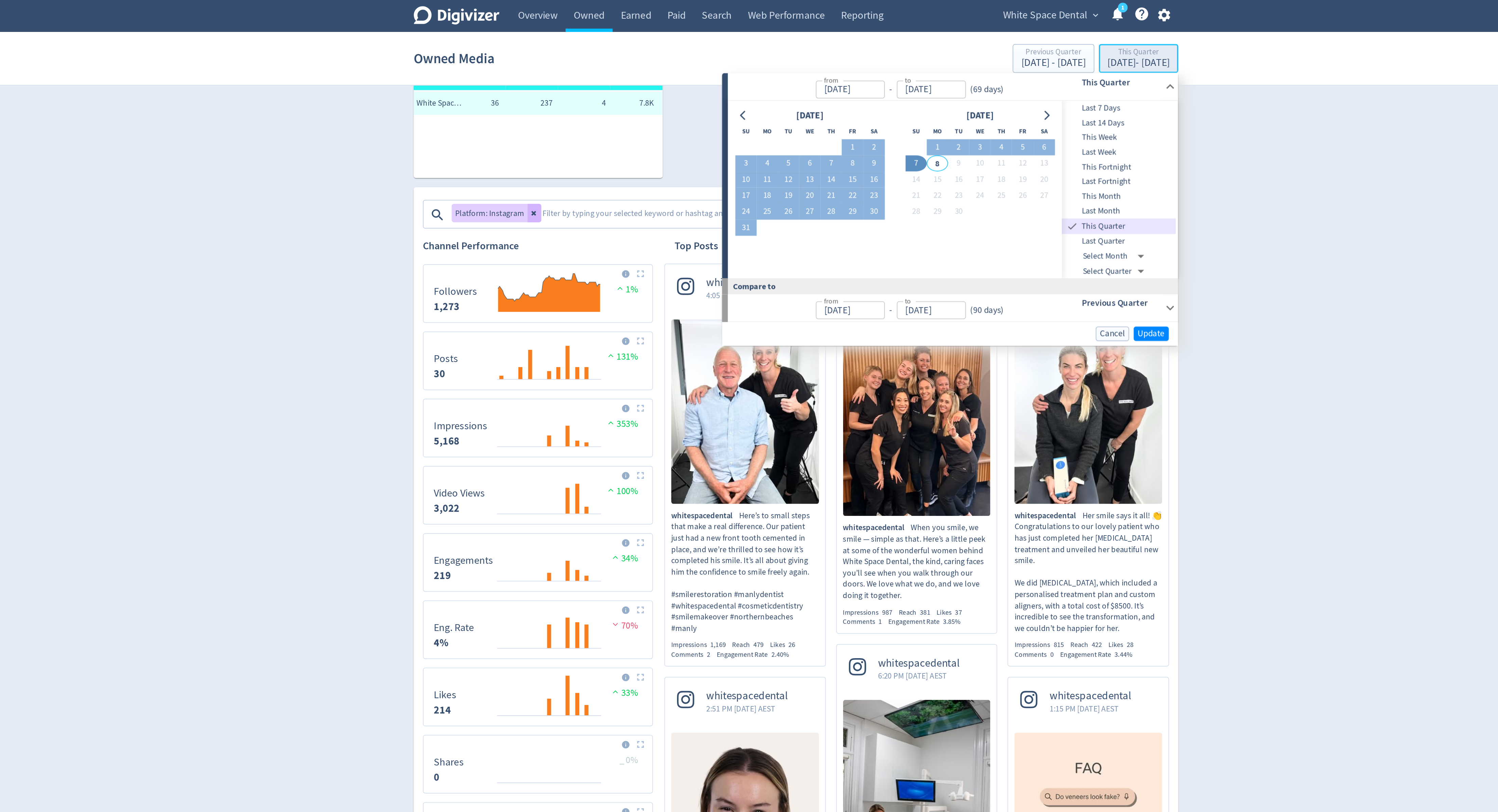
type input "Jul 01, 2025"
type input "[DATE]"
type input "Apr 01, 2025"
type input "Jun 30, 2025"
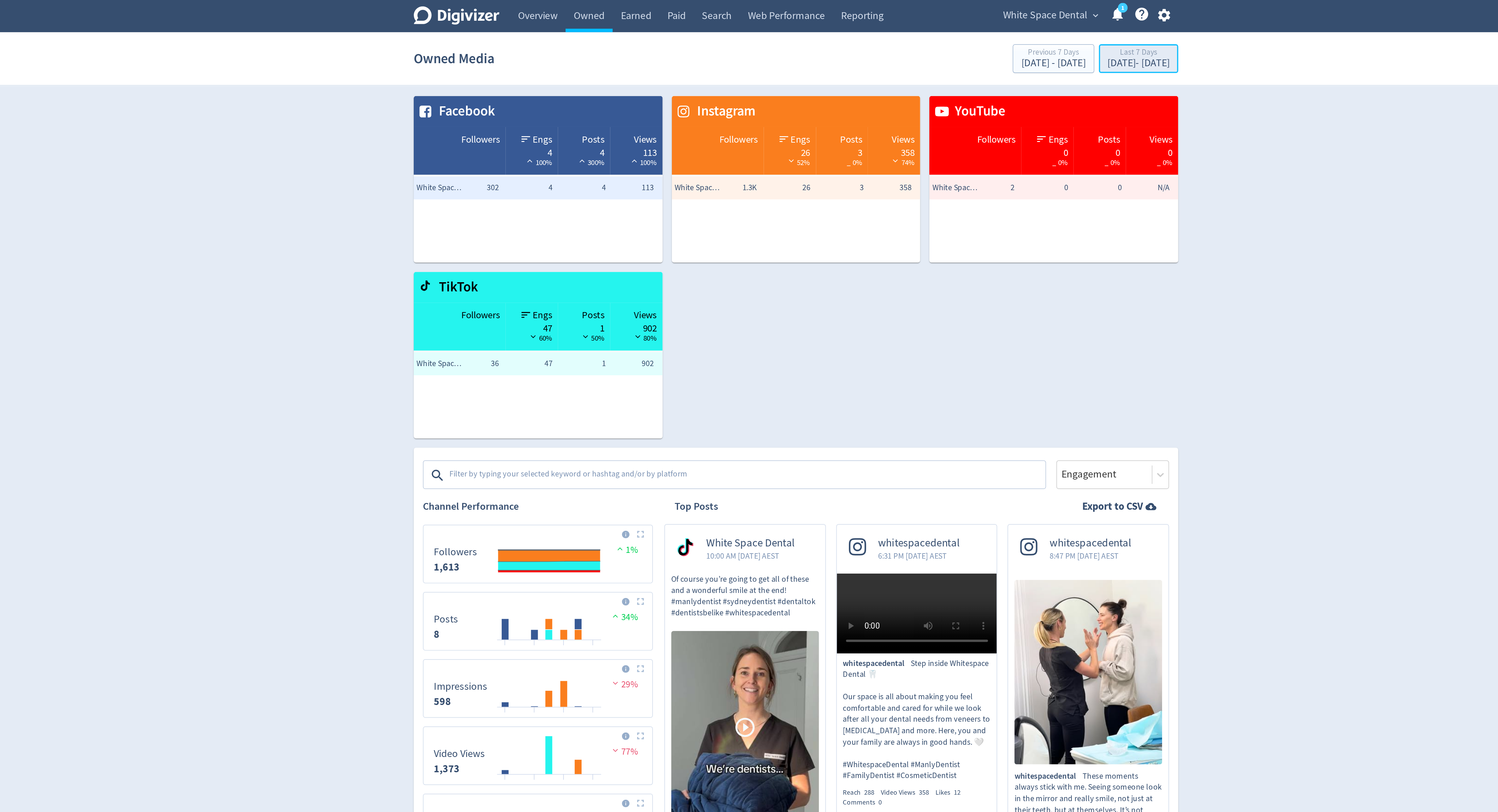
click at [942, 38] on div "[DATE] - [DATE]" at bounding box center [952, 37] width 37 height 6
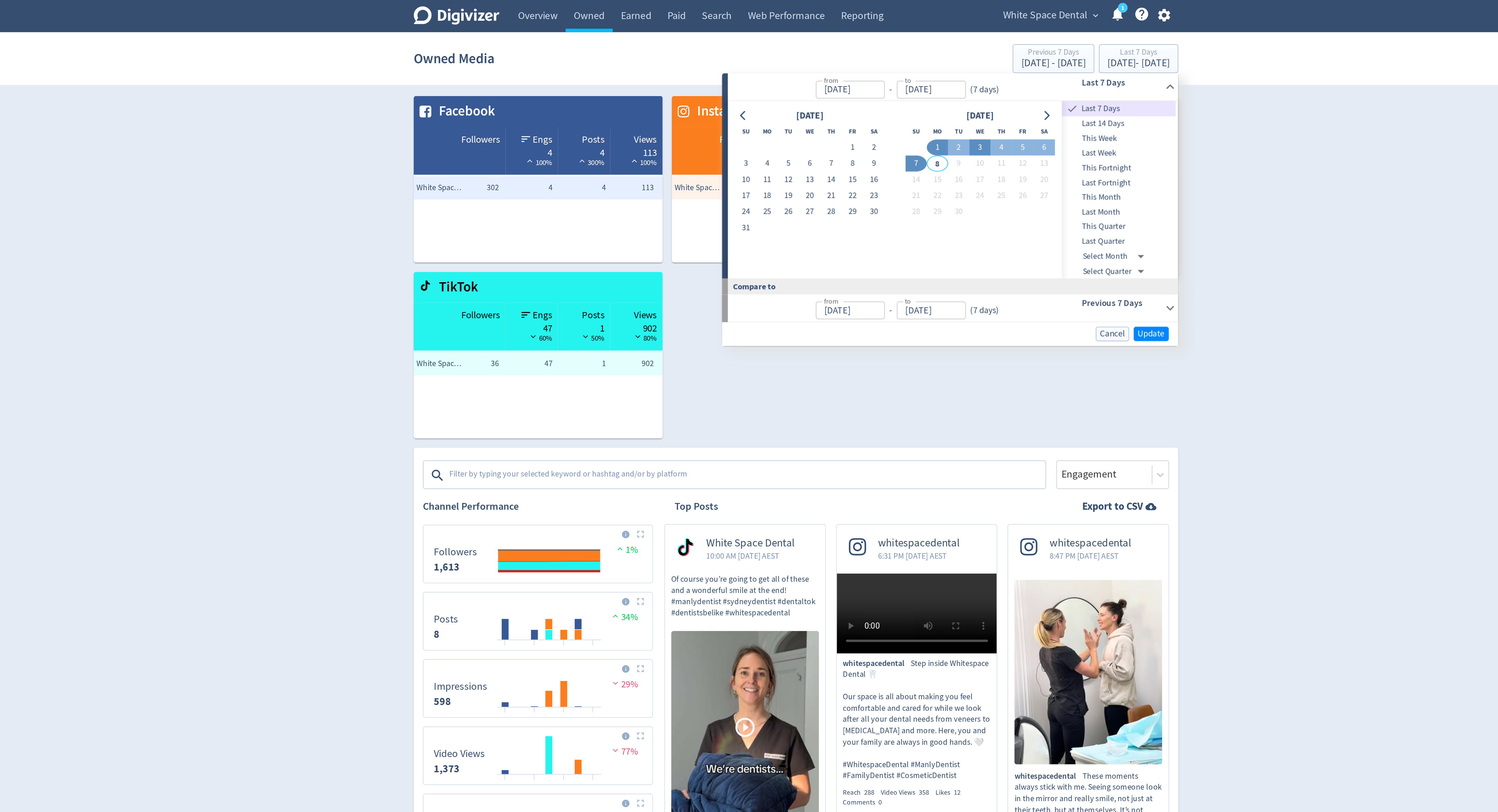
click at [860, 86] on button "3" at bounding box center [858, 87] width 13 height 9
type input "[DATE]"
click at [818, 98] on button "7" at bounding box center [820, 96] width 13 height 9
type input "[DATE]"
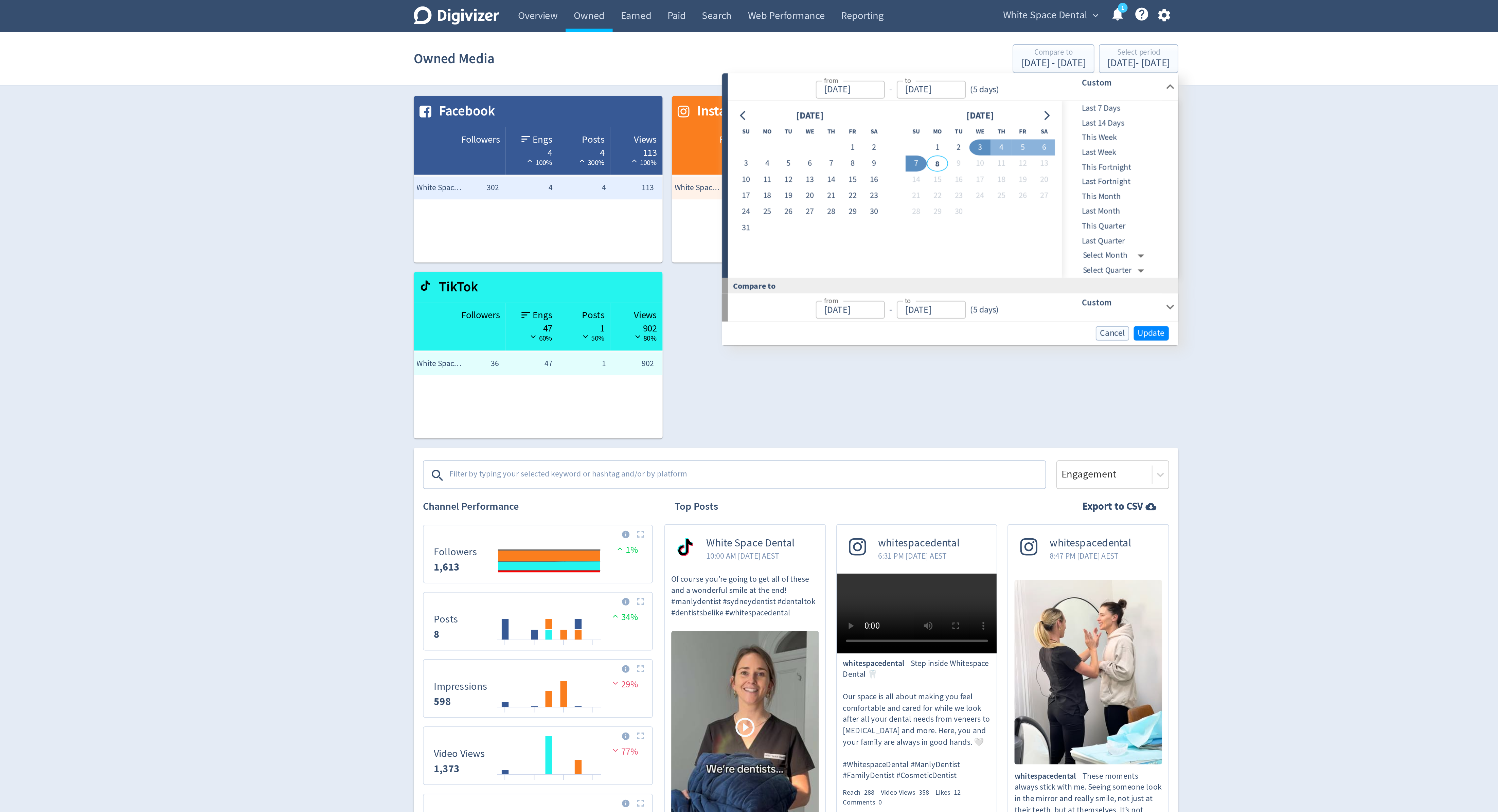
type input "[DATE]"
click at [954, 201] on button "Update" at bounding box center [959, 197] width 21 height 9
